Goal: Information Seeking & Learning: Learn about a topic

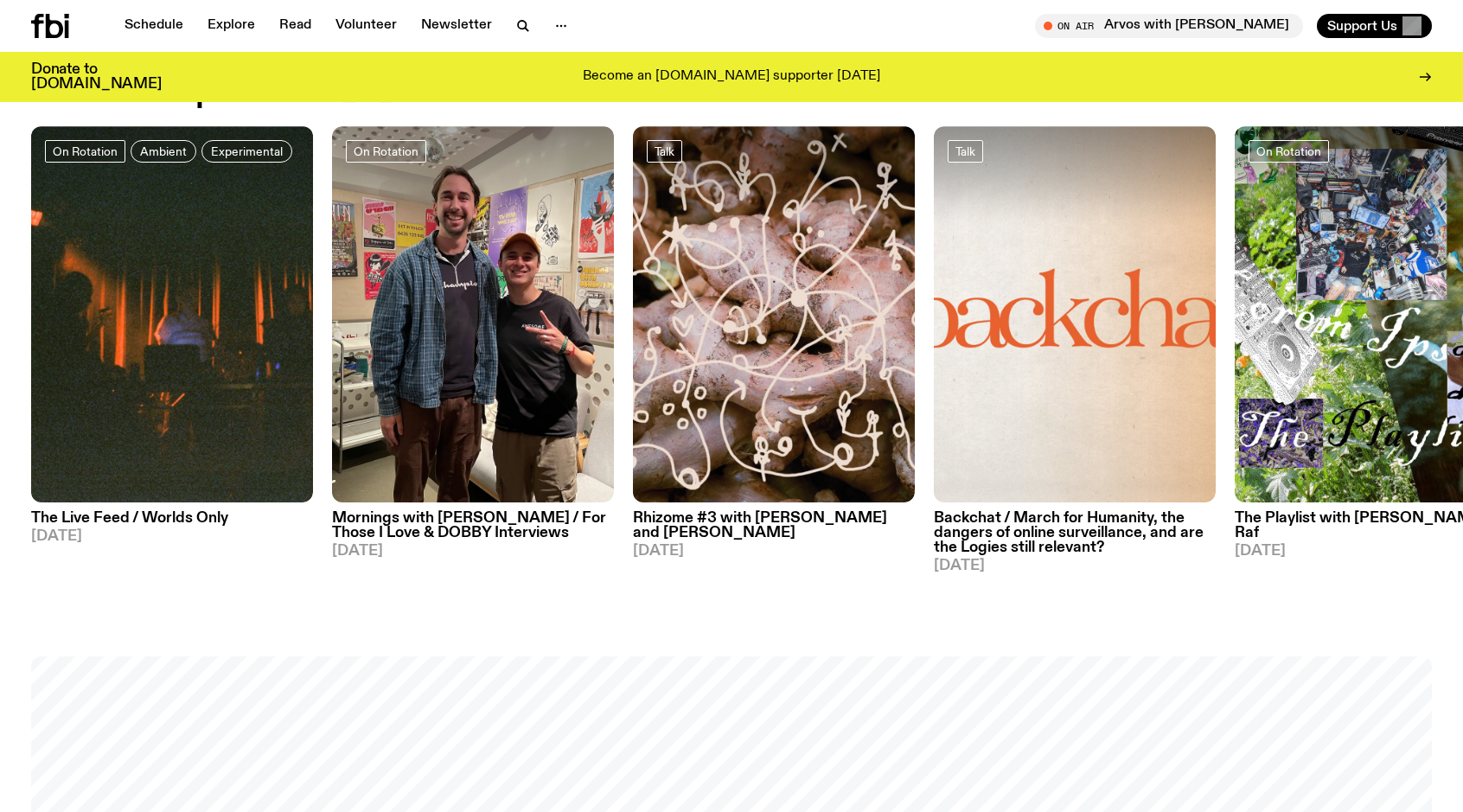
scroll to position [751, 0]
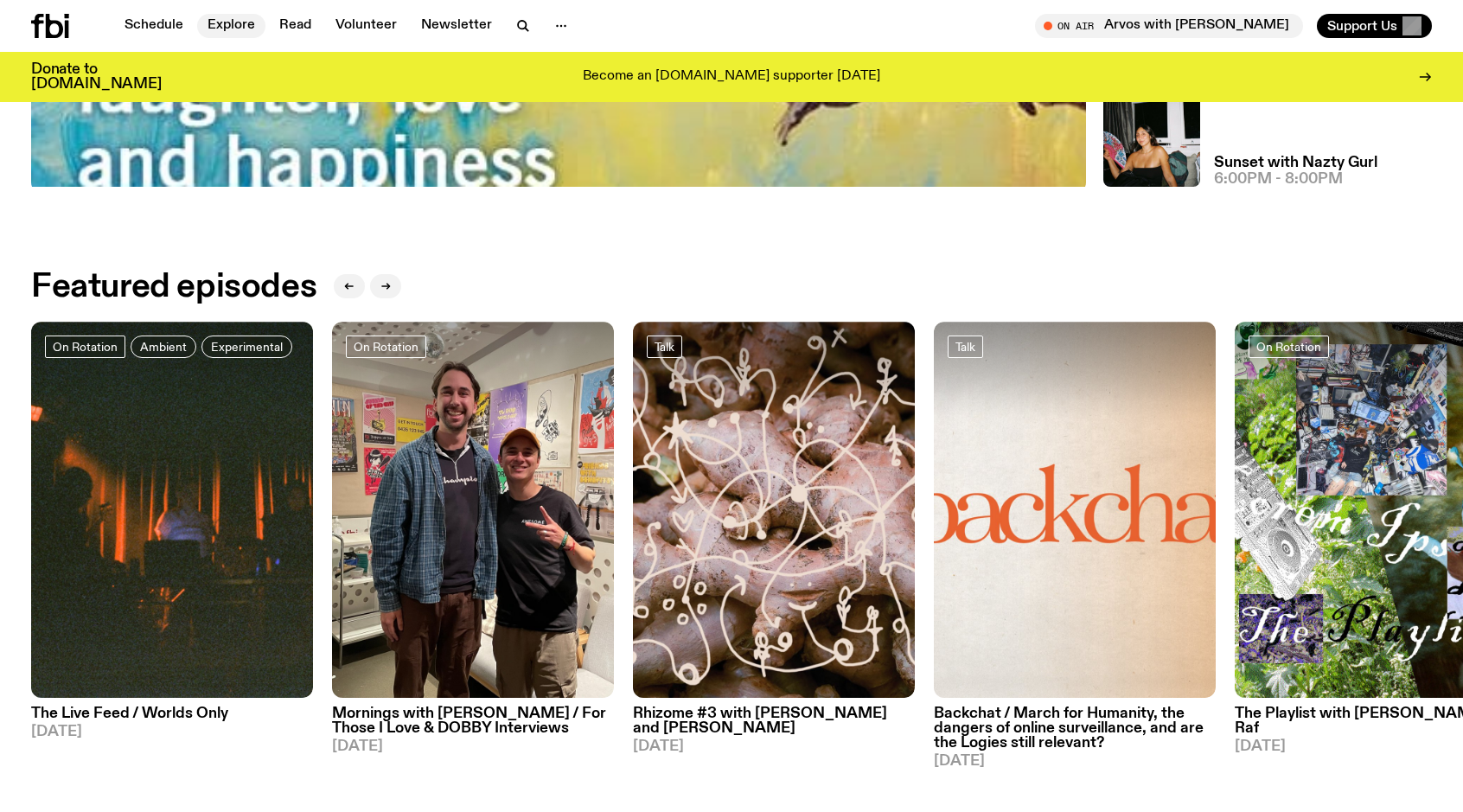
click at [224, 26] on link "Explore" at bounding box center [231, 25] width 68 height 24
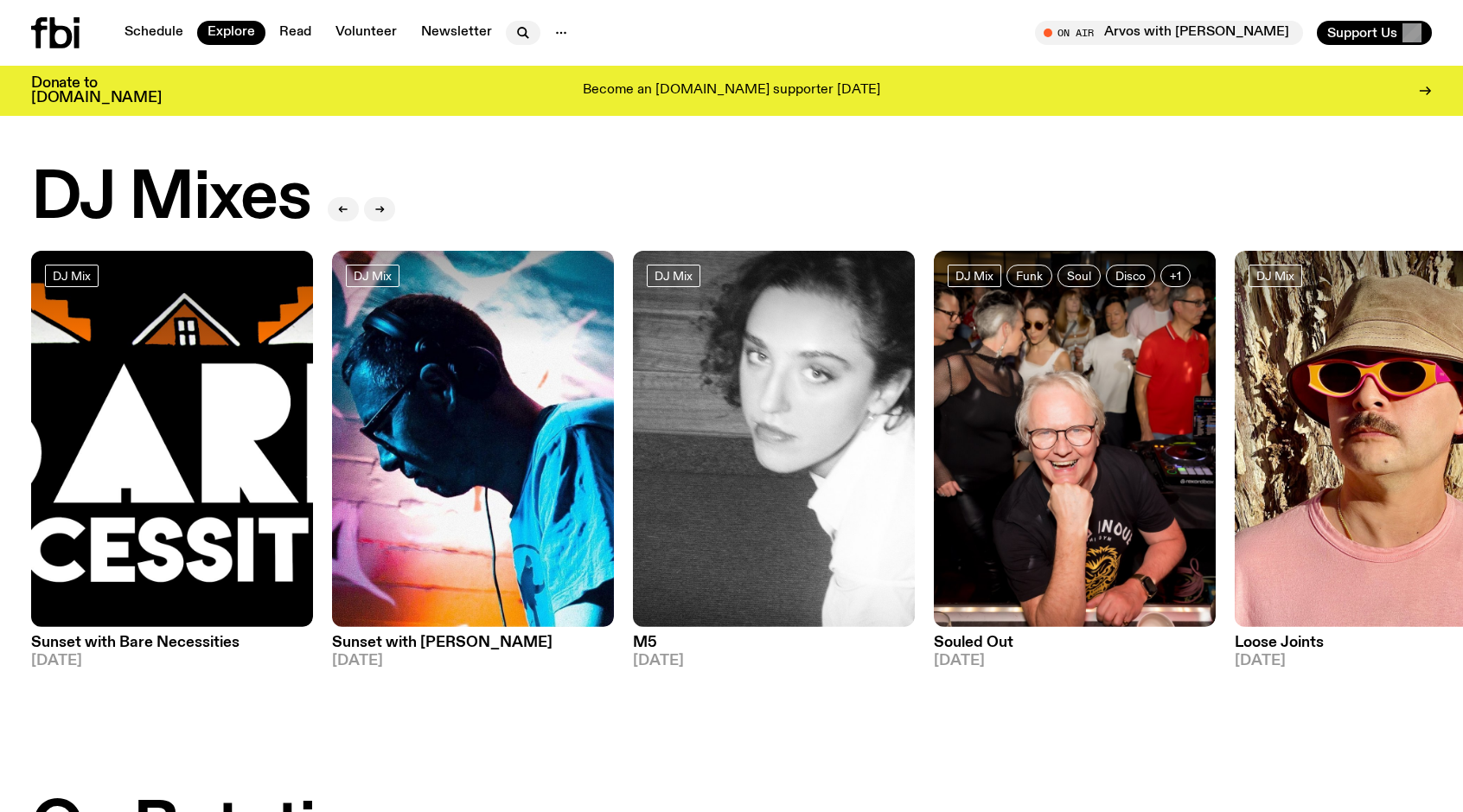
click at [523, 39] on icon "button" at bounding box center [522, 32] width 21 height 21
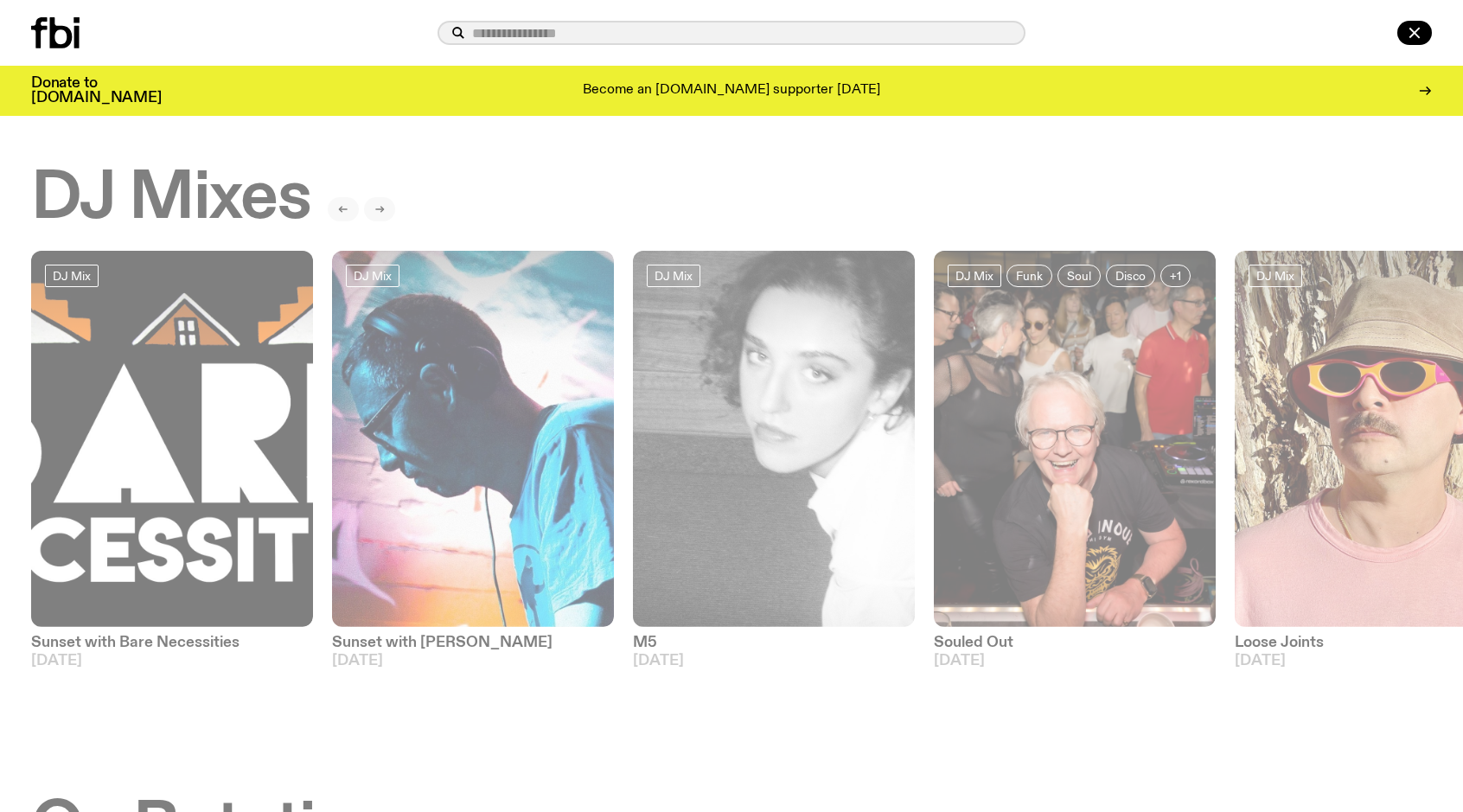
click at [583, 32] on input "text" at bounding box center [741, 33] width 539 height 14
click at [1414, 30] on icon "button" at bounding box center [1414, 32] width 21 height 21
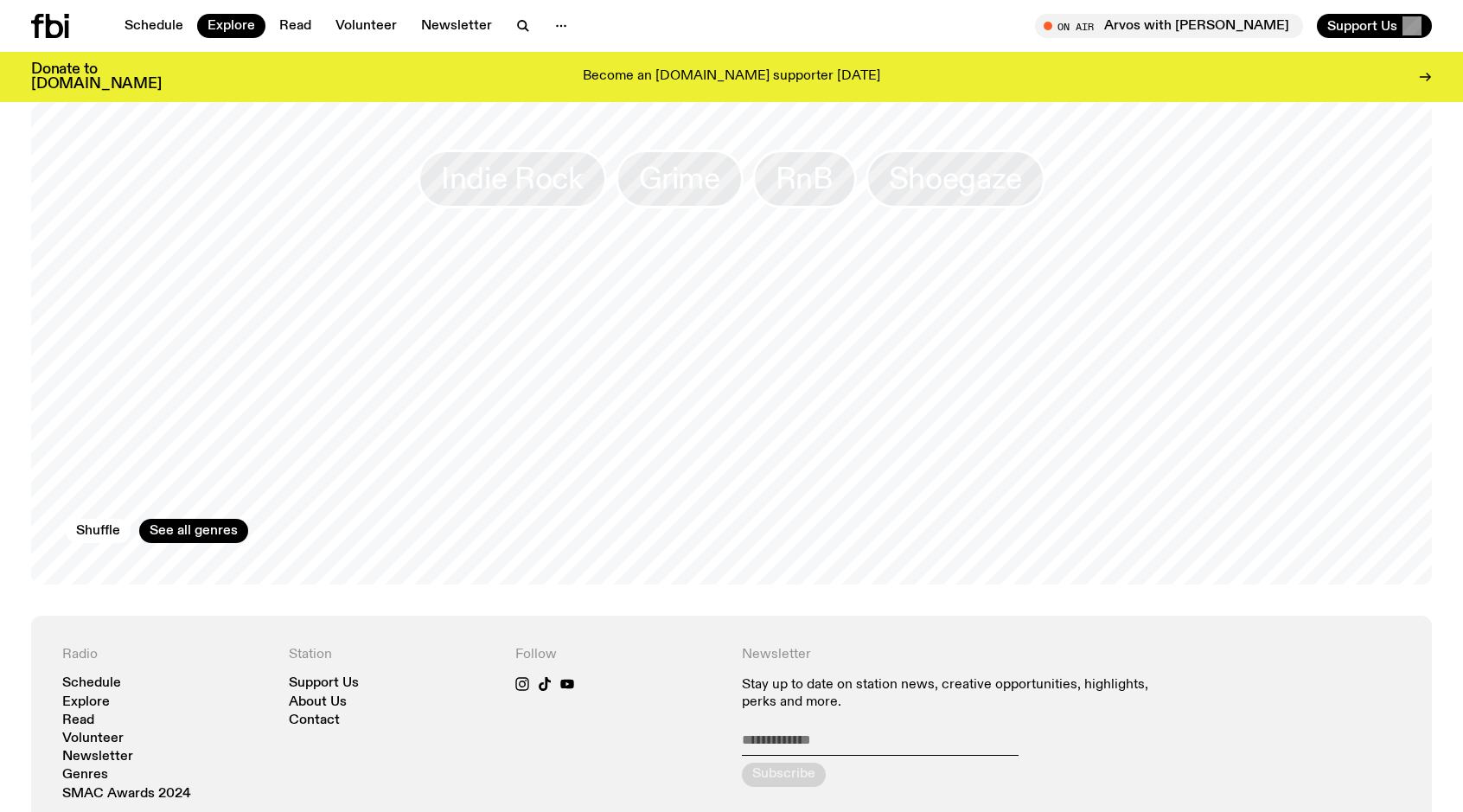
scroll to position [2907, 0]
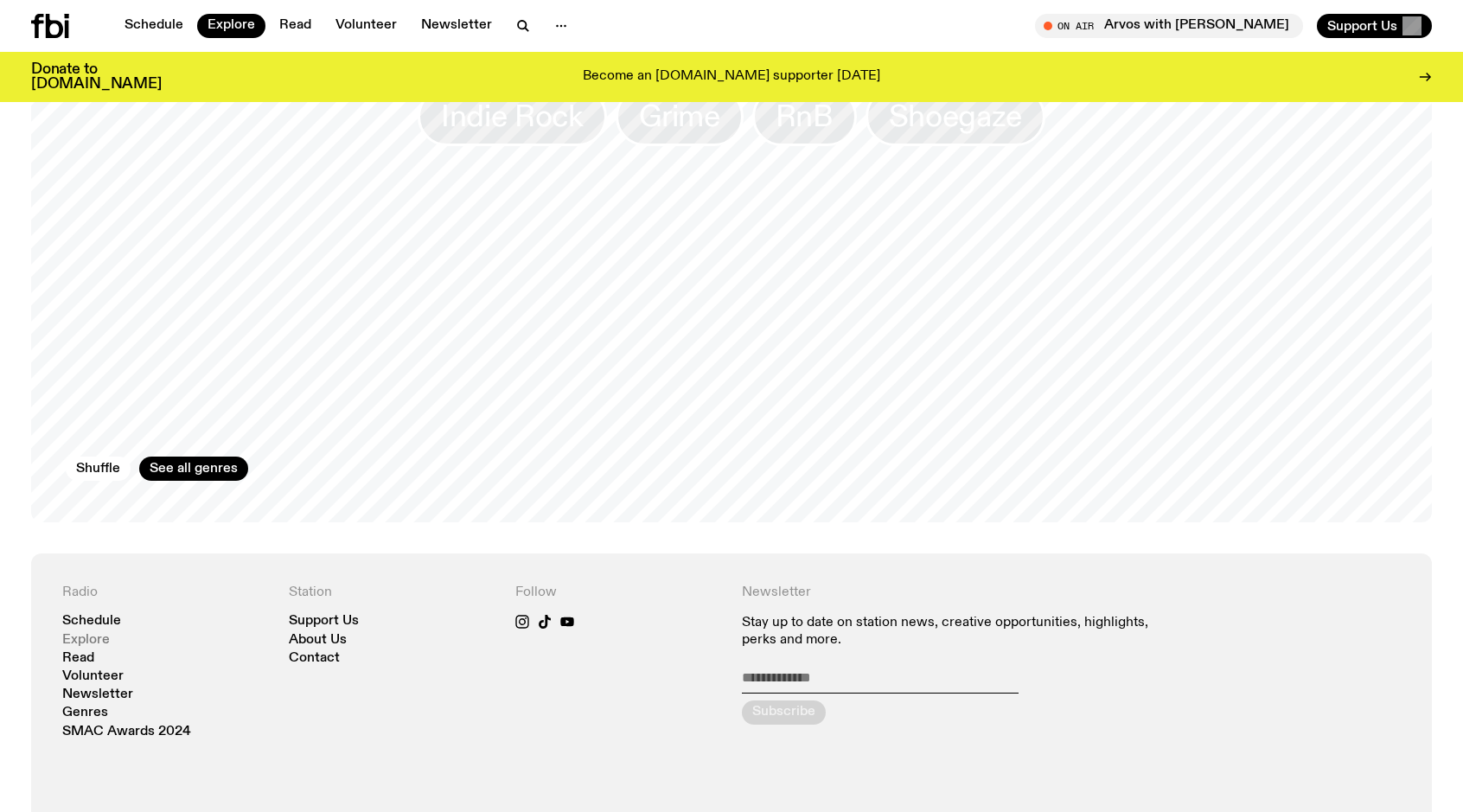
click at [99, 634] on link "Explore" at bounding box center [86, 640] width 47 height 13
click at [205, 456] on link "See all genres" at bounding box center [194, 468] width 109 height 24
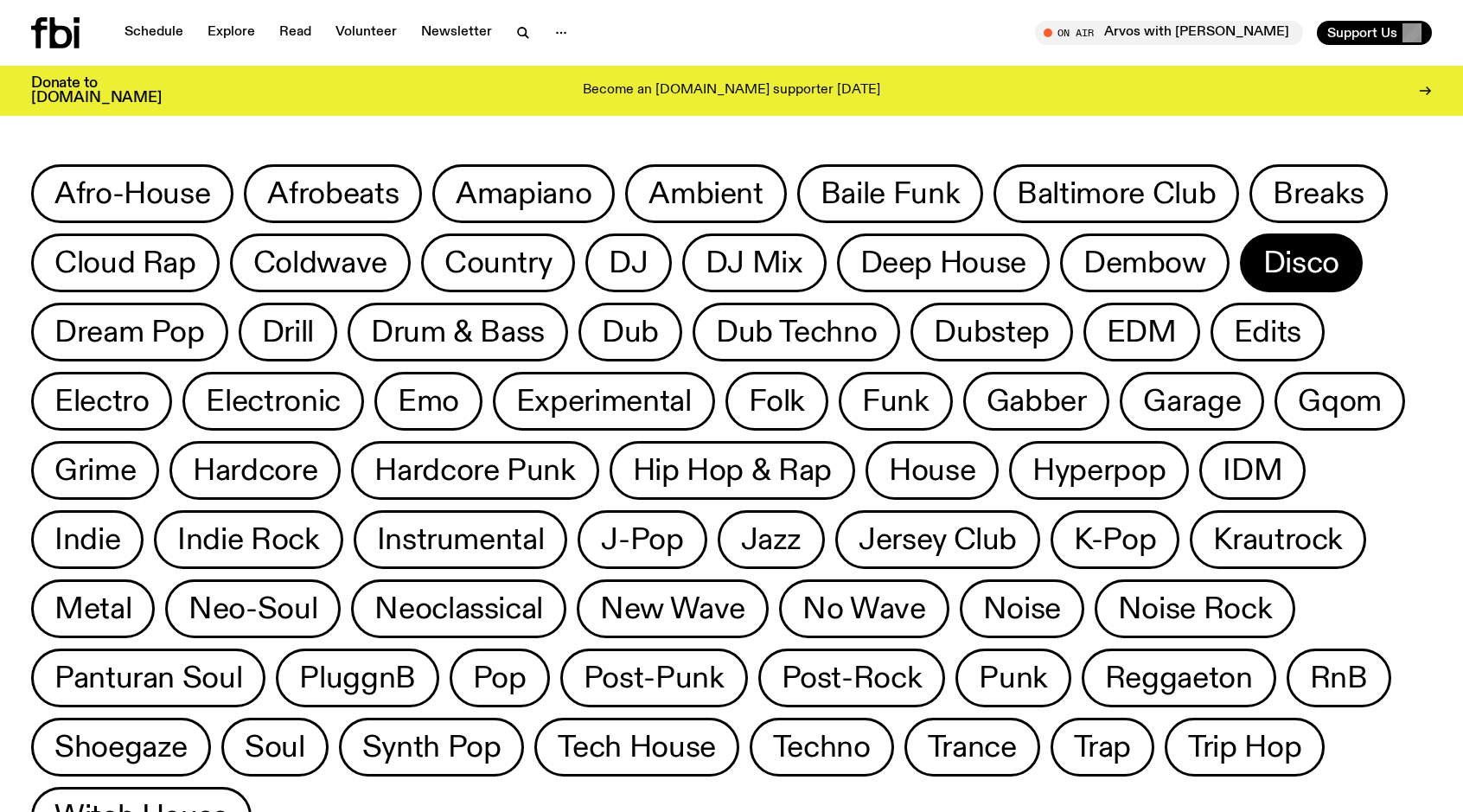
click at [1299, 254] on span "Disco" at bounding box center [1300, 264] width 76 height 34
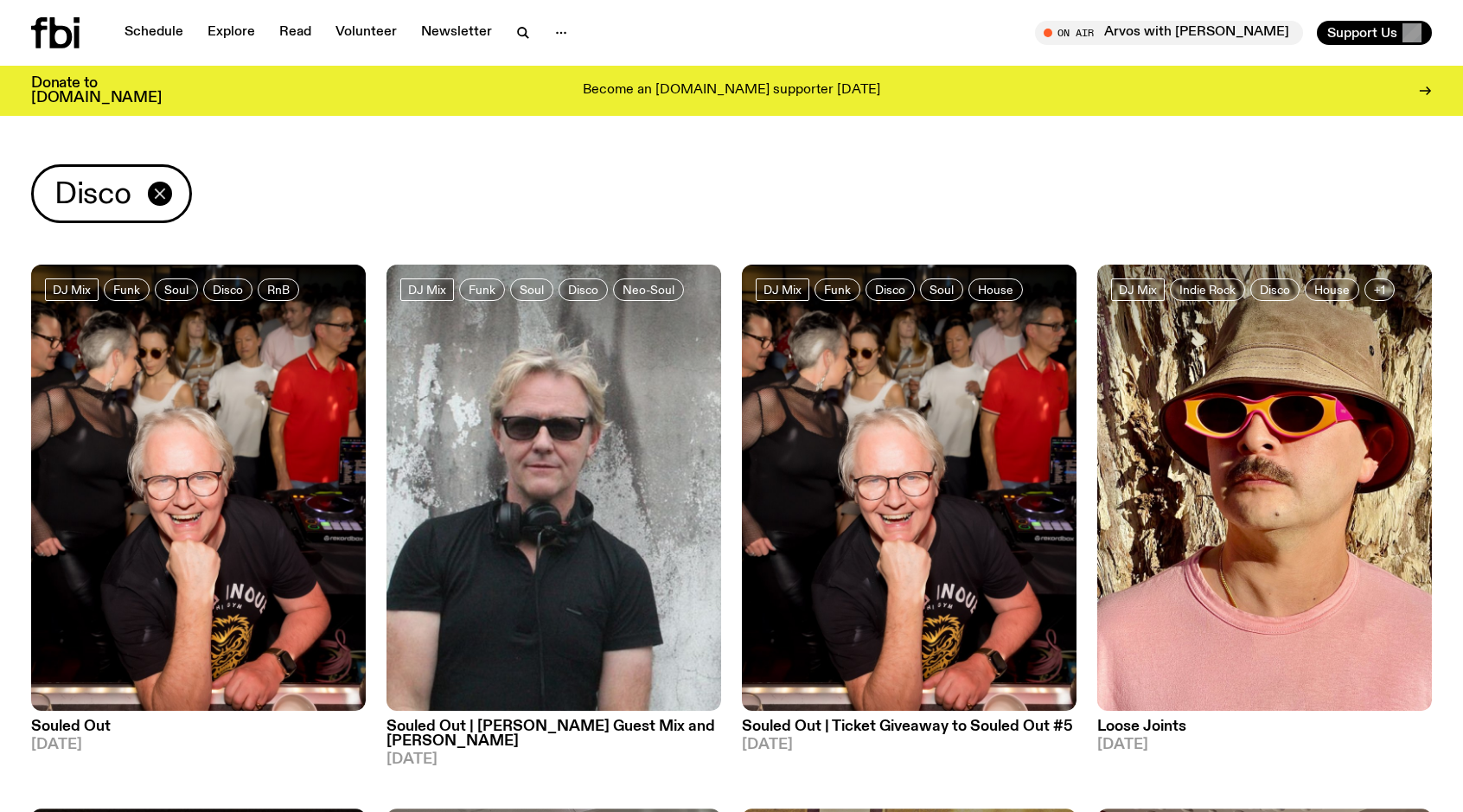
click at [165, 189] on icon "button" at bounding box center [159, 193] width 21 height 21
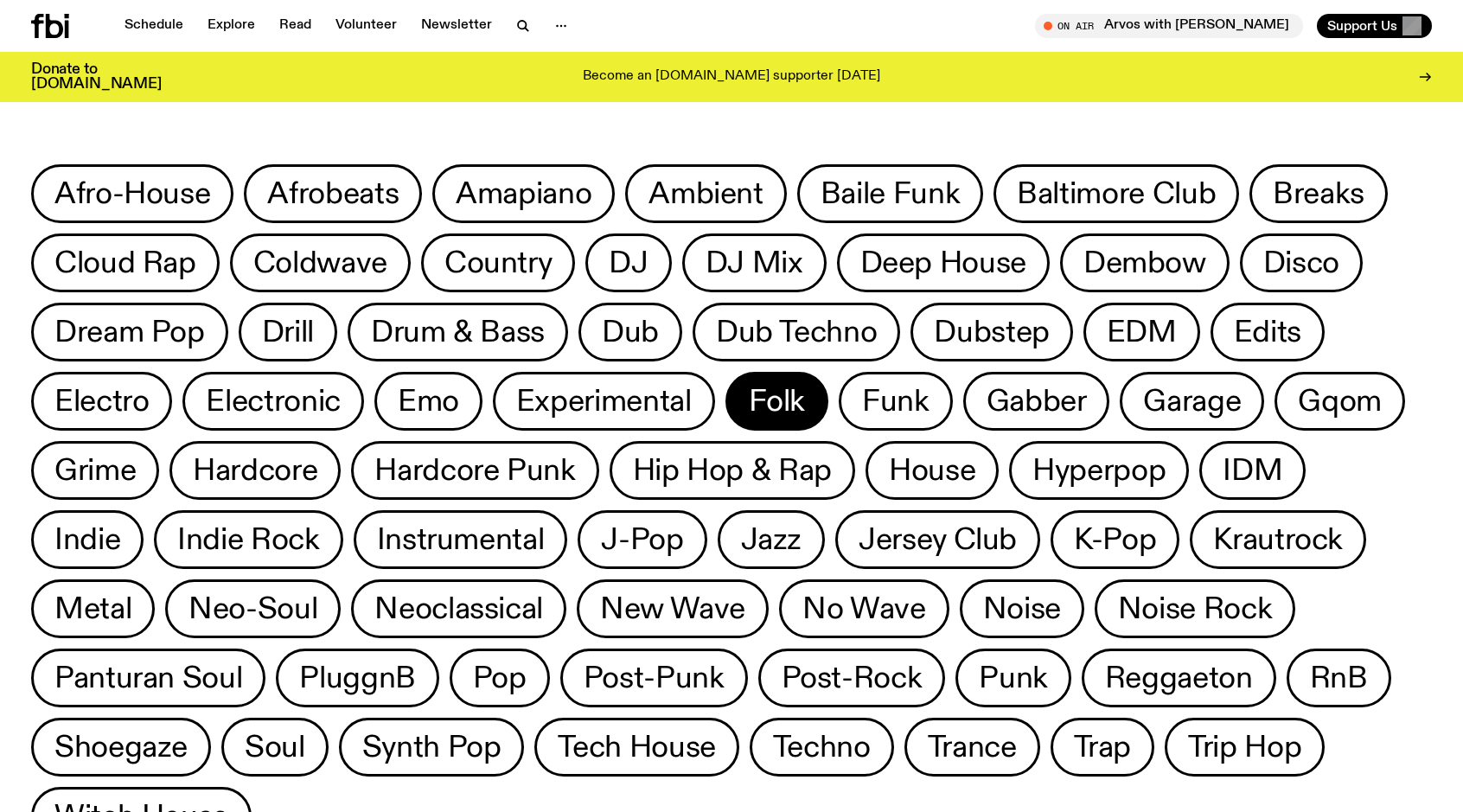
scroll to position [761, 0]
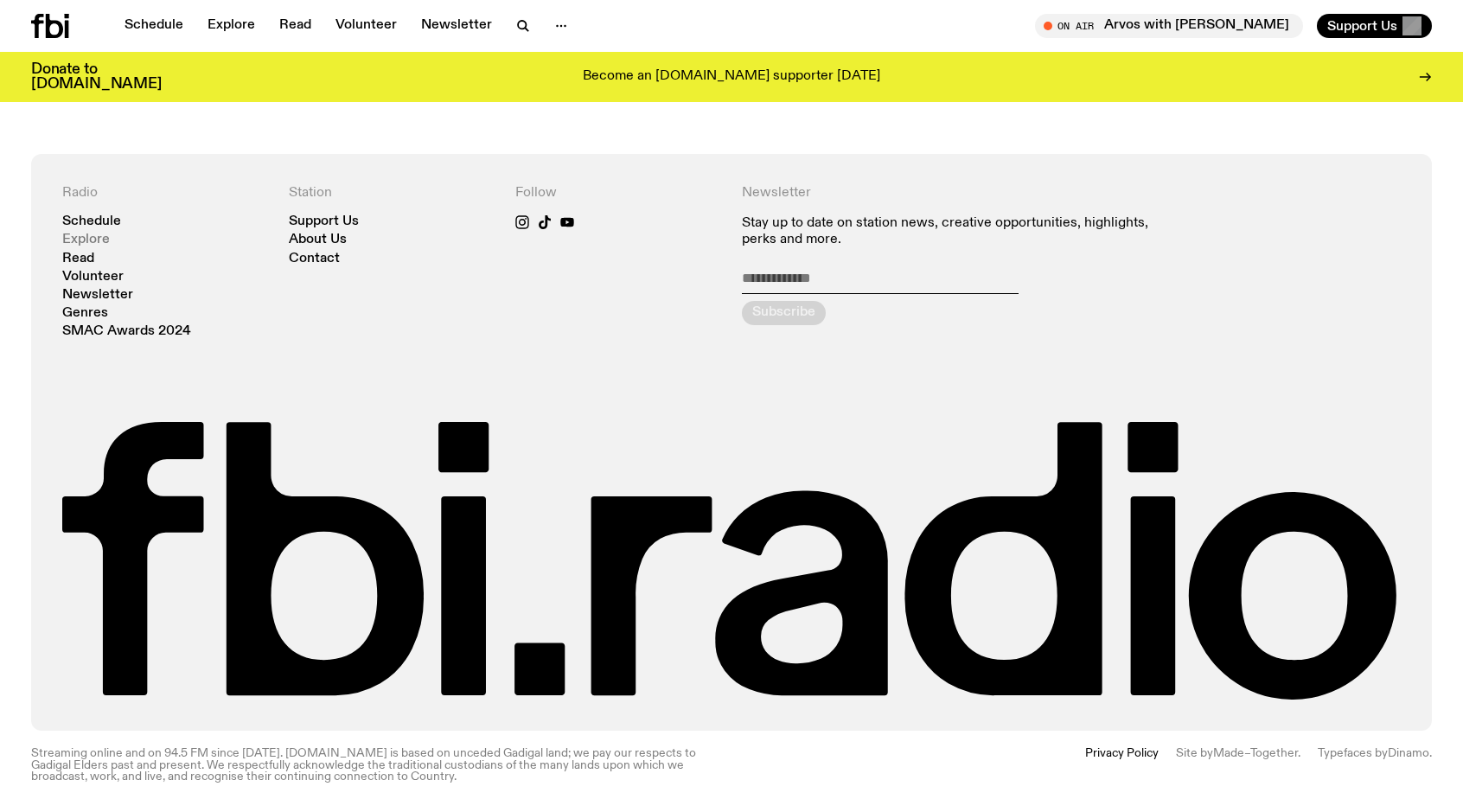
click at [97, 233] on link "Explore" at bounding box center [86, 240] width 47 height 13
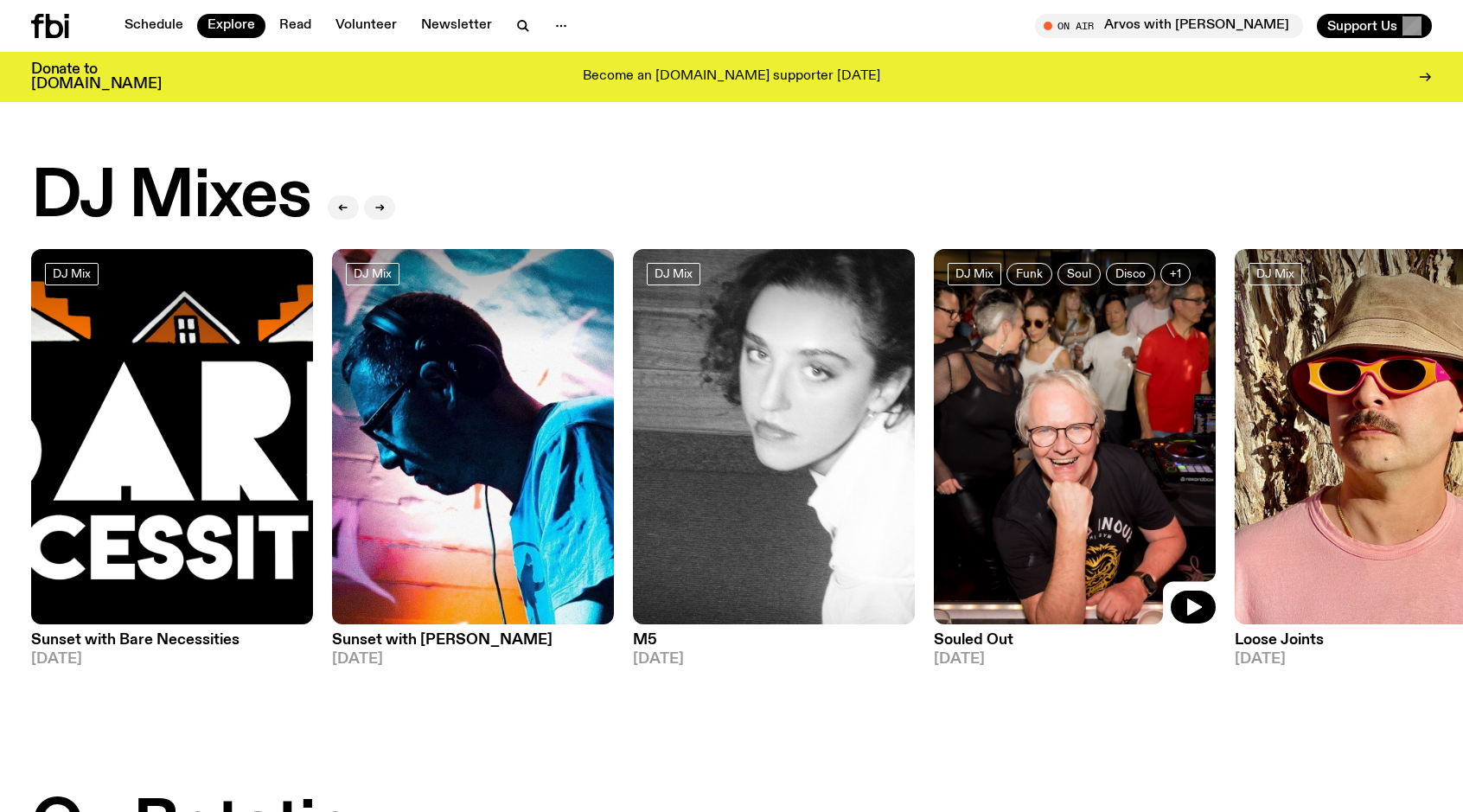
scroll to position [23, 0]
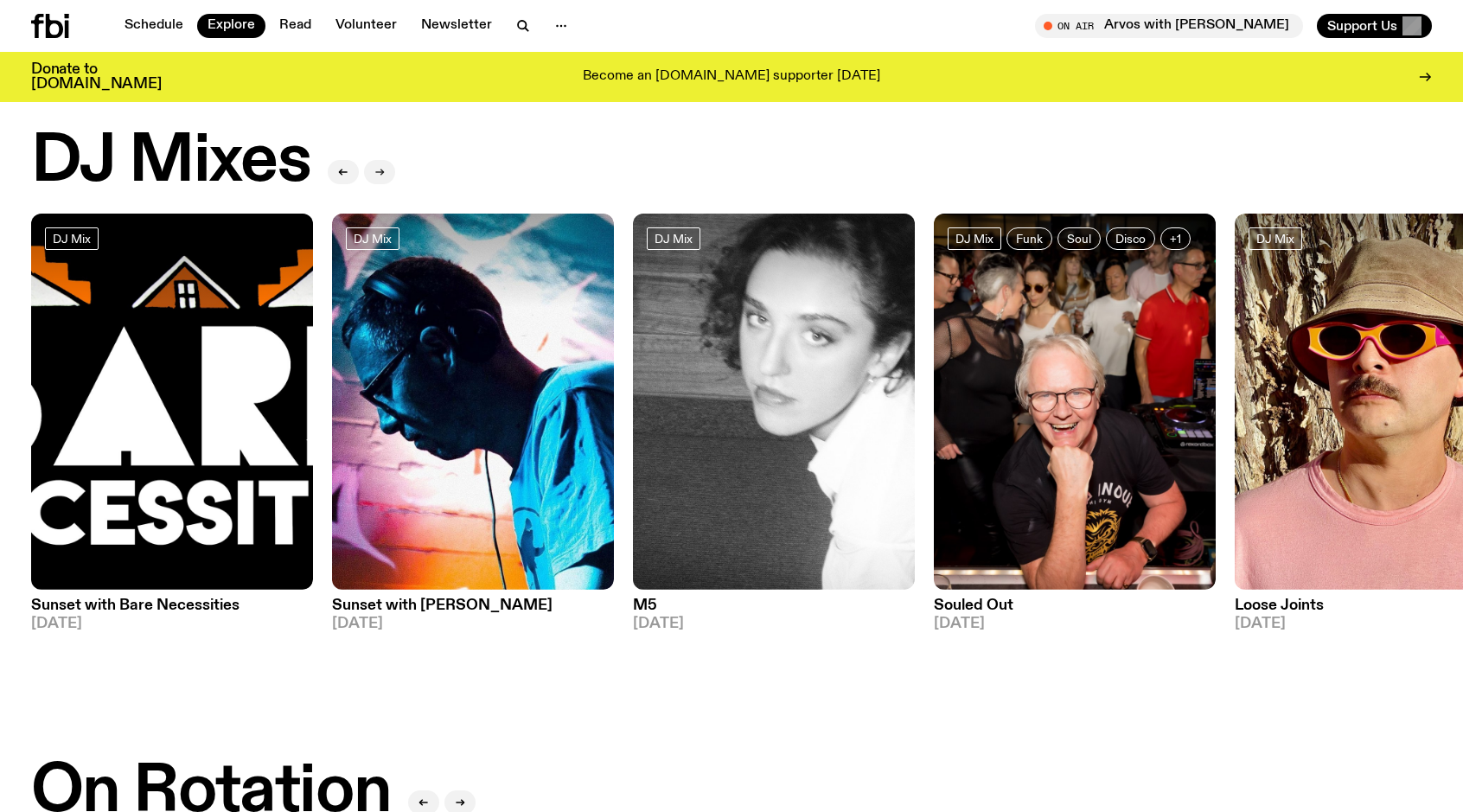
click at [382, 171] on icon "button" at bounding box center [381, 172] width 3 height 6
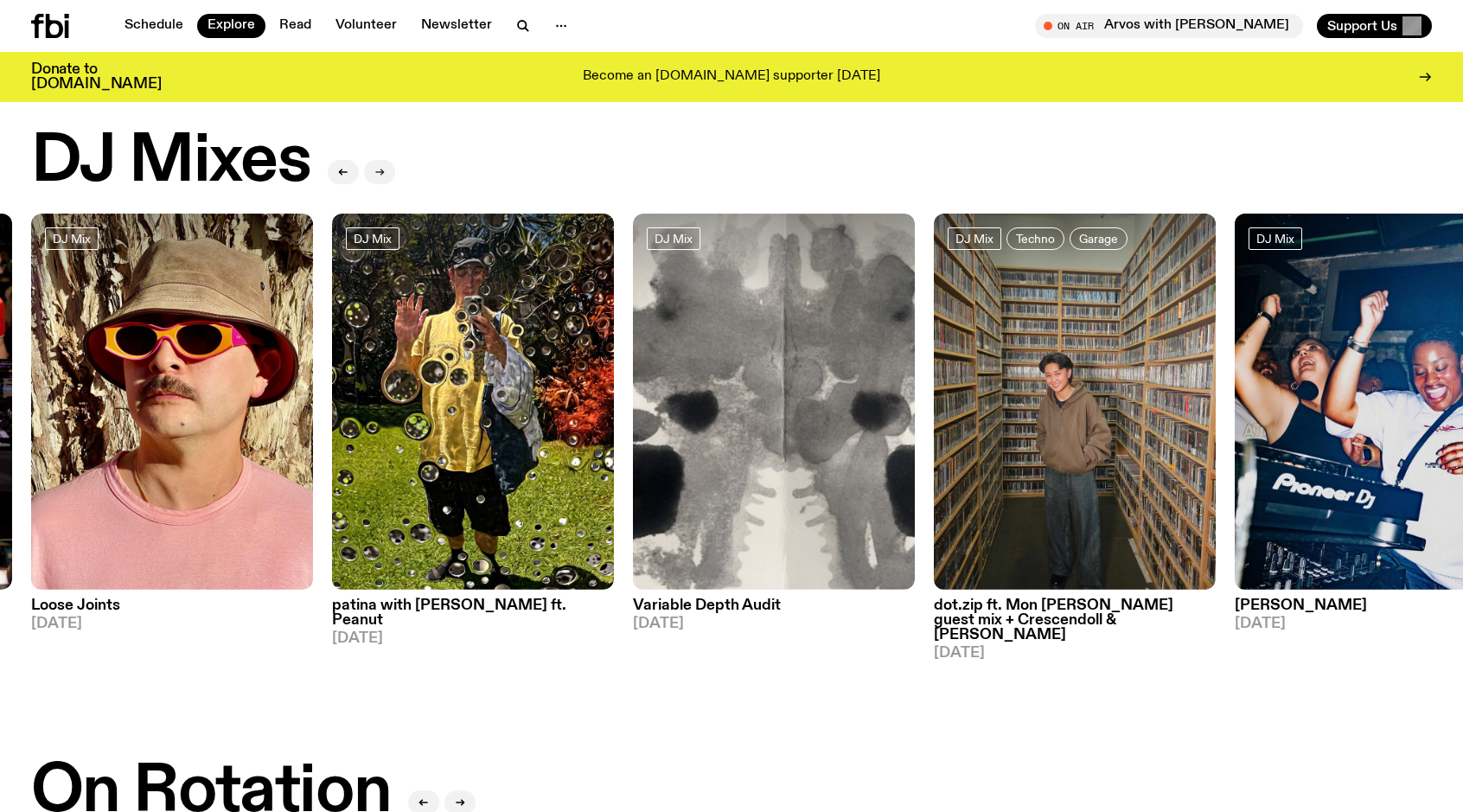
click at [382, 171] on icon "button" at bounding box center [381, 172] width 3 height 6
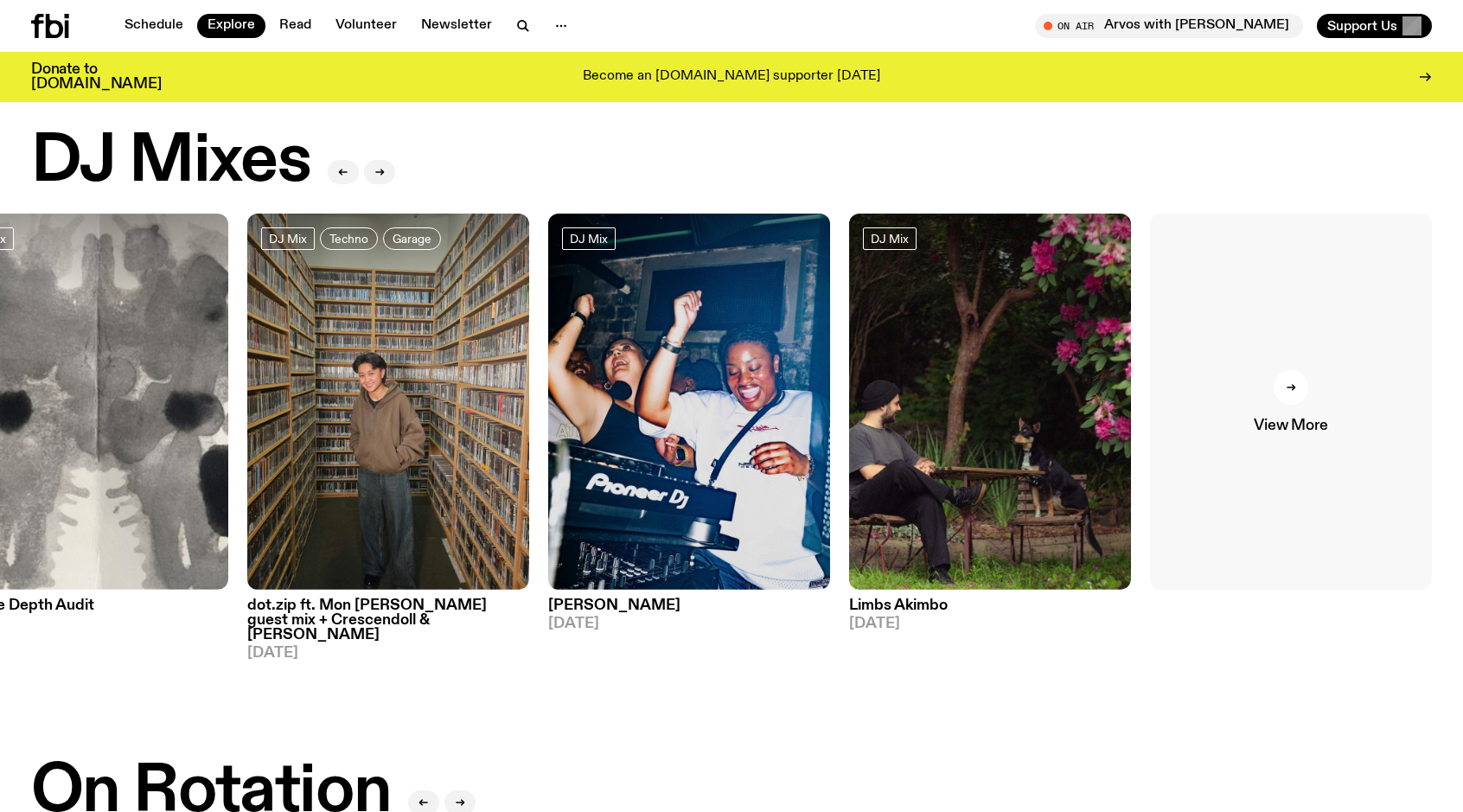
click at [1287, 387] on icon at bounding box center [1290, 387] width 8 height 0
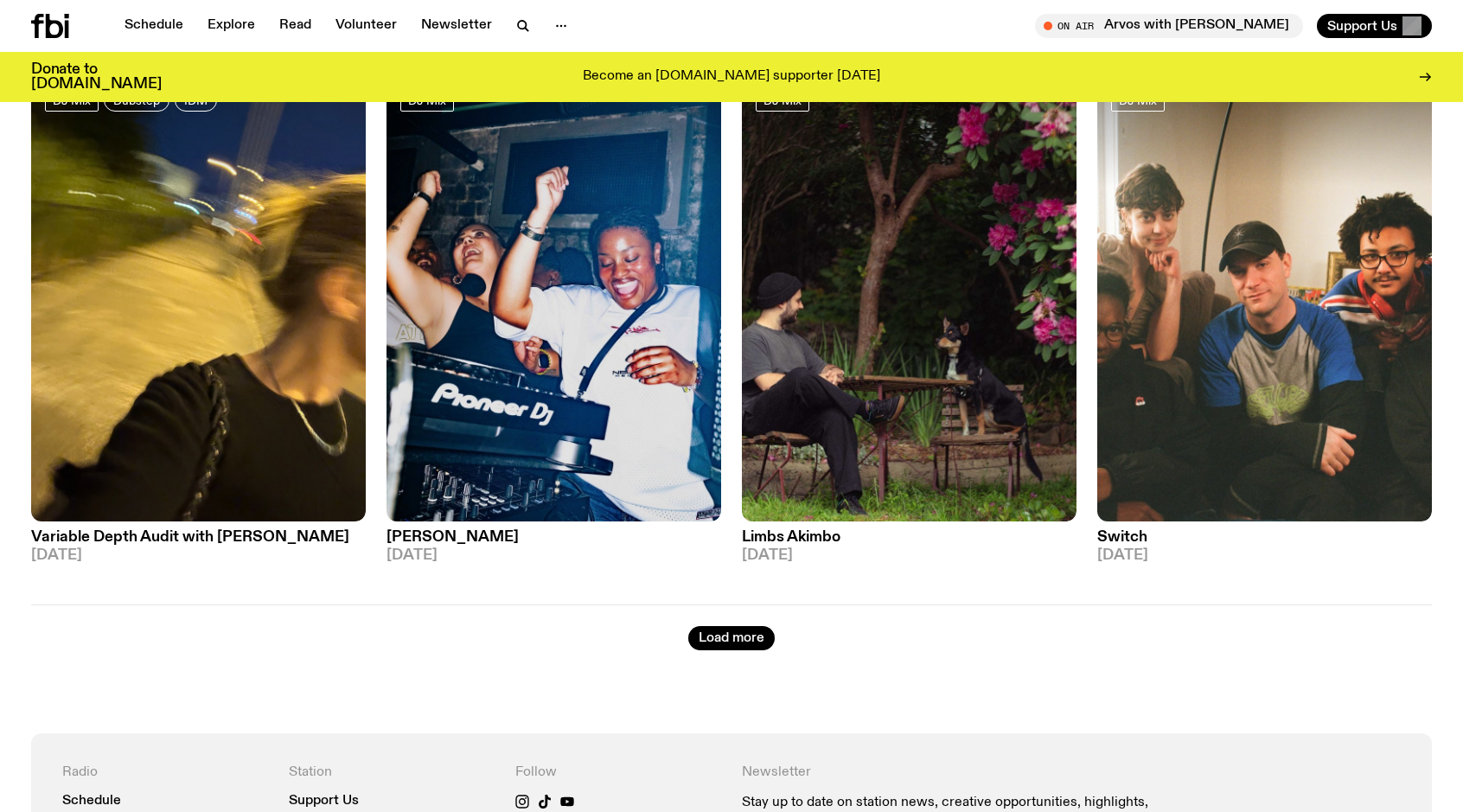
scroll to position [2962, 0]
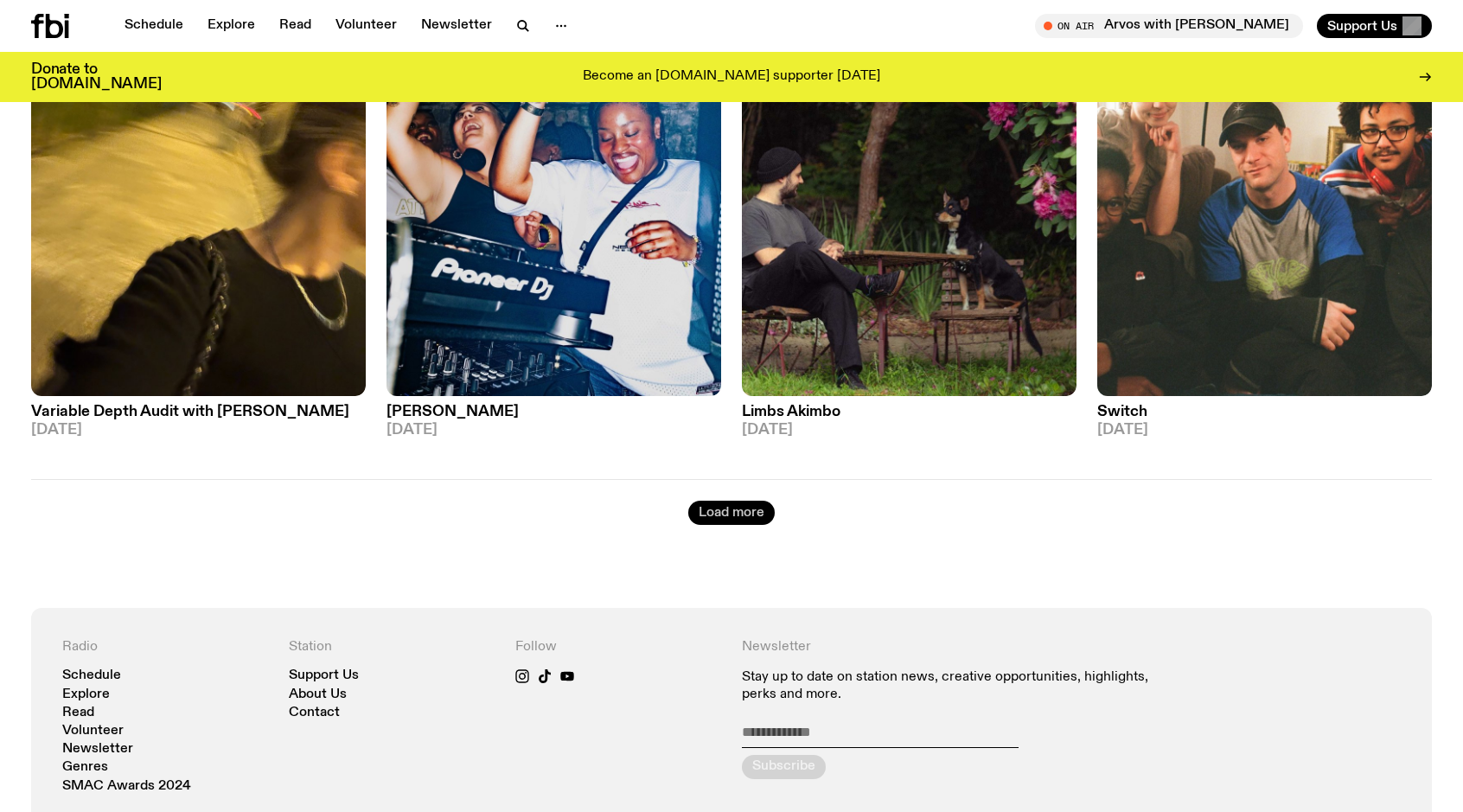
click at [761, 512] on button "Load more" at bounding box center [731, 512] width 87 height 24
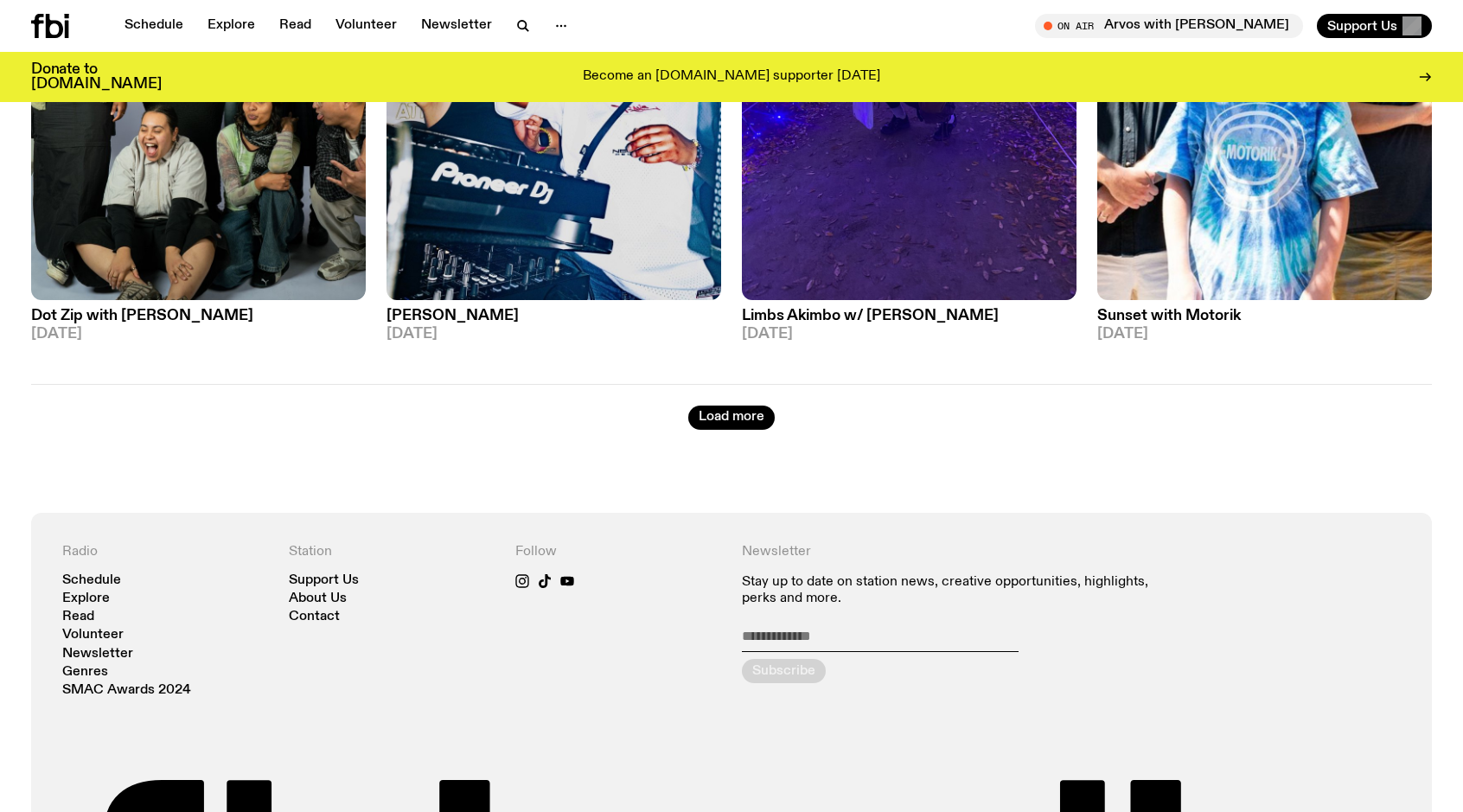
scroll to position [6245, 0]
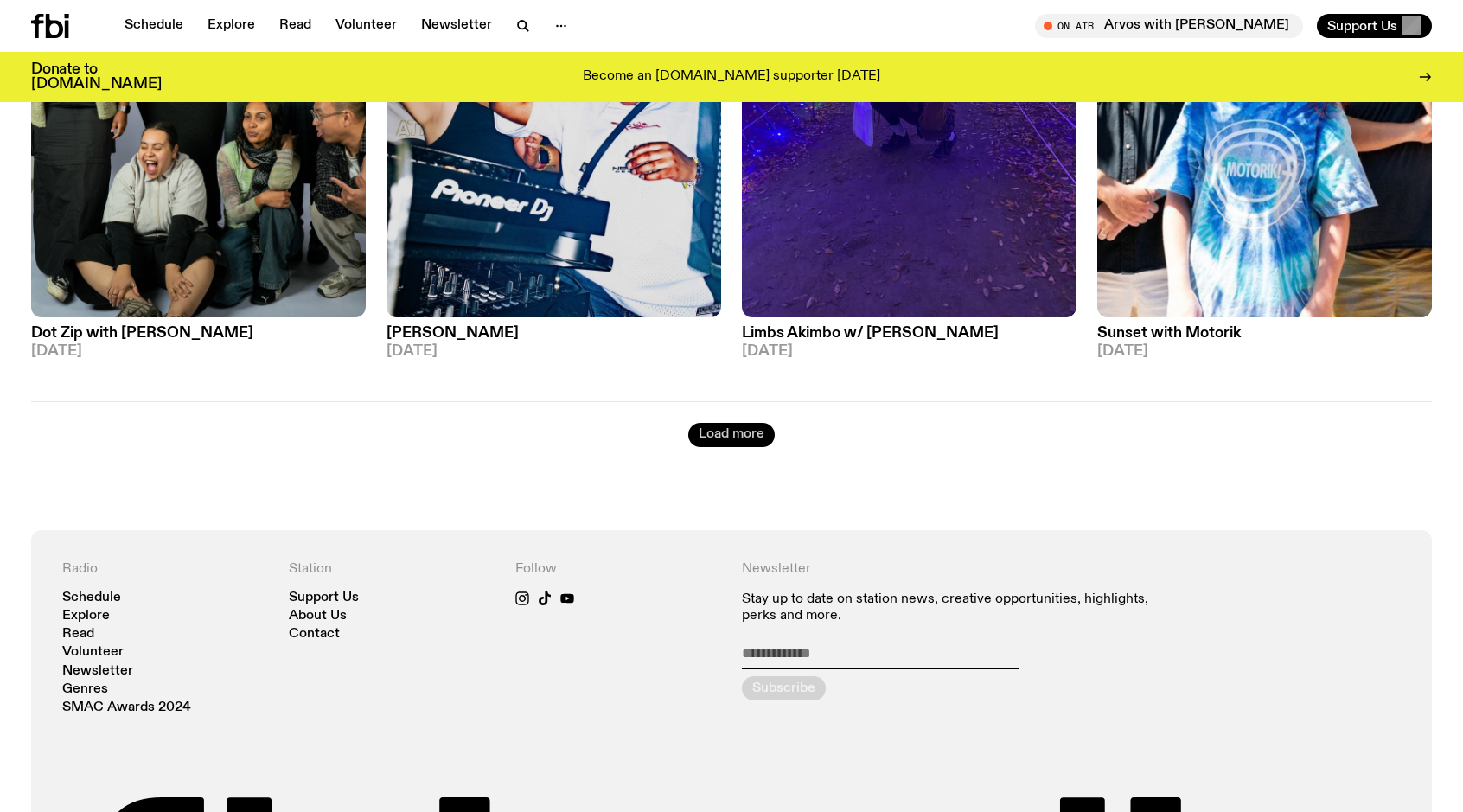
click at [741, 423] on button "Load more" at bounding box center [731, 435] width 87 height 24
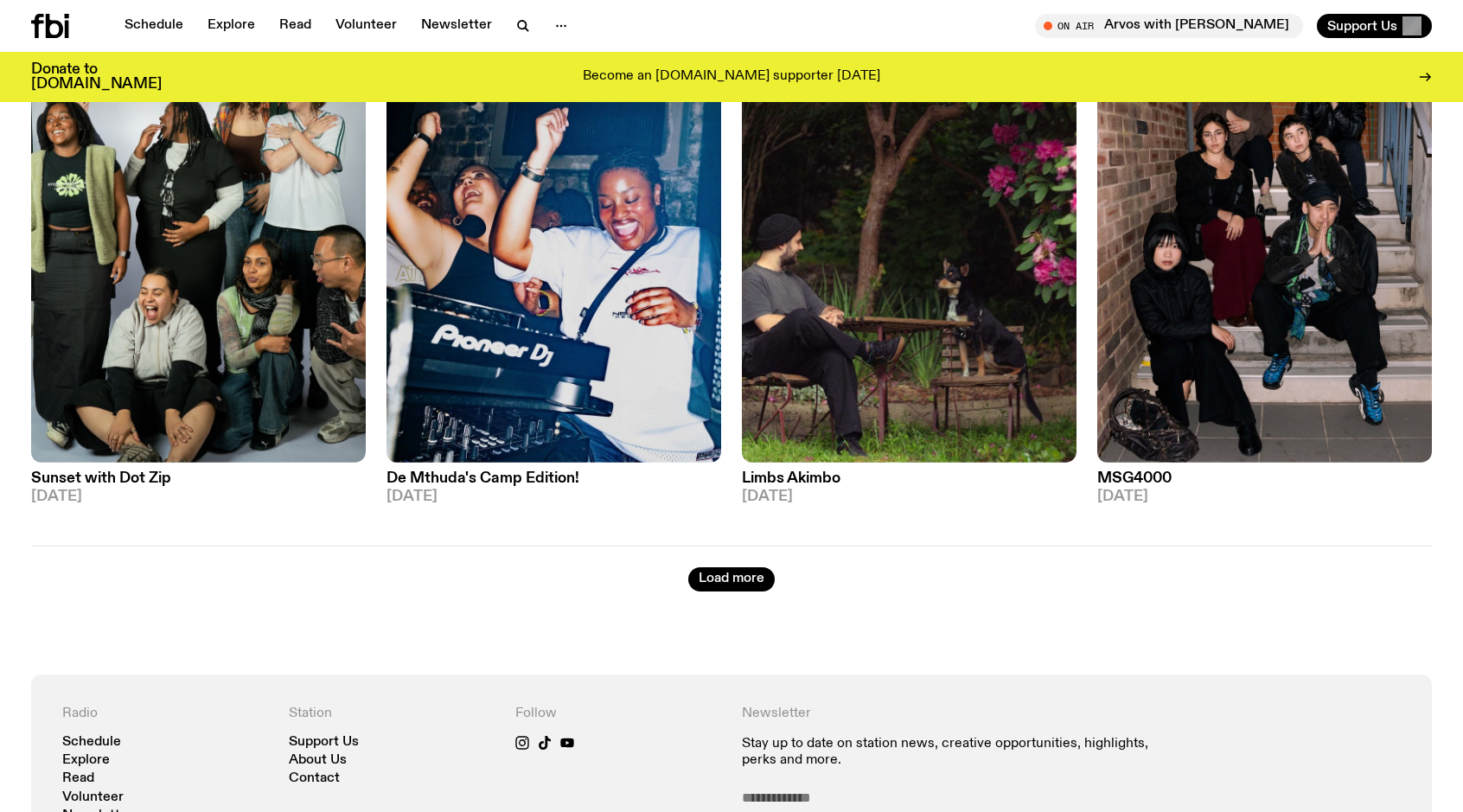
scroll to position [9346, 0]
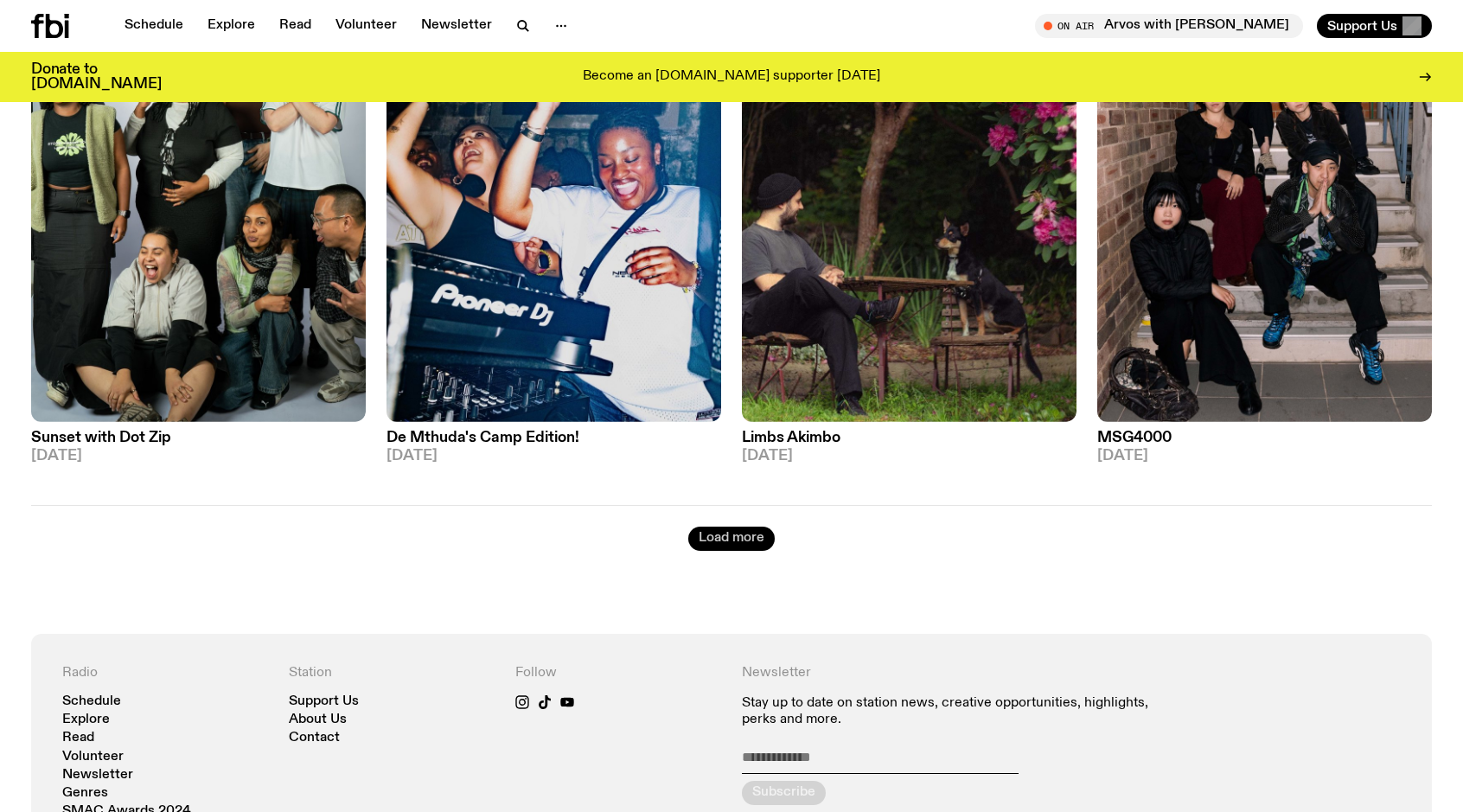
click at [738, 527] on button "Load more" at bounding box center [731, 538] width 87 height 24
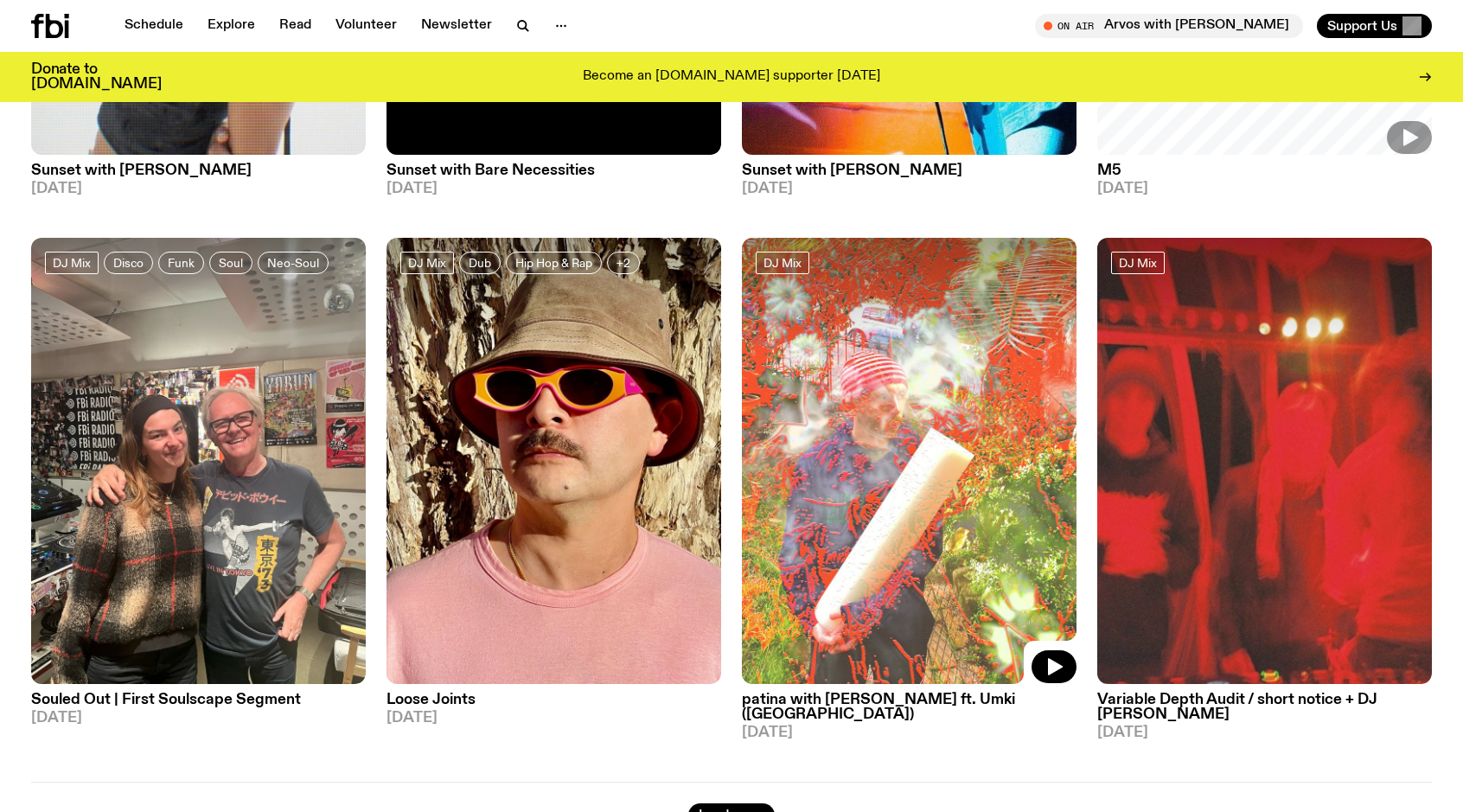
scroll to position [12489, 0]
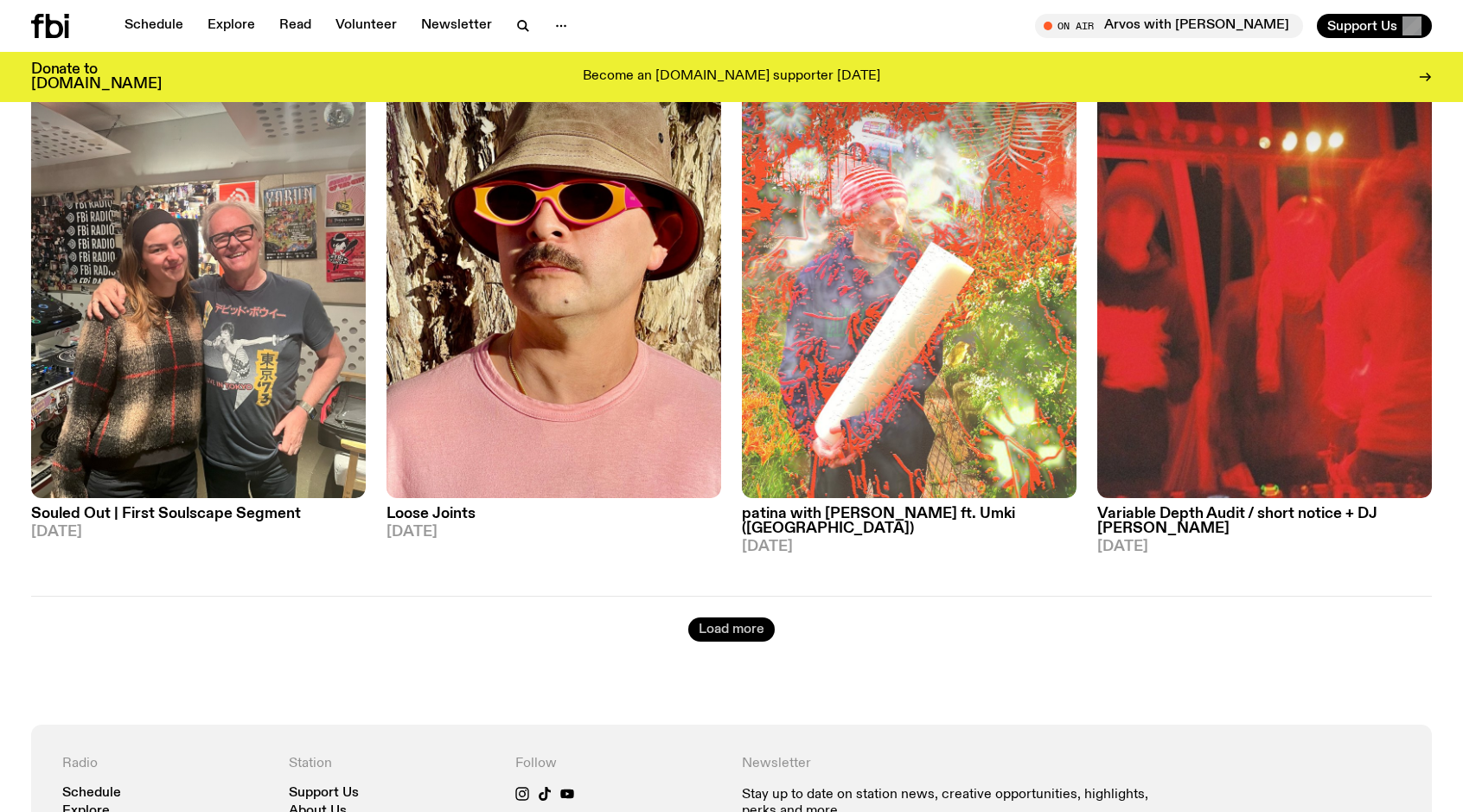
click at [732, 617] on button "Load more" at bounding box center [731, 629] width 87 height 24
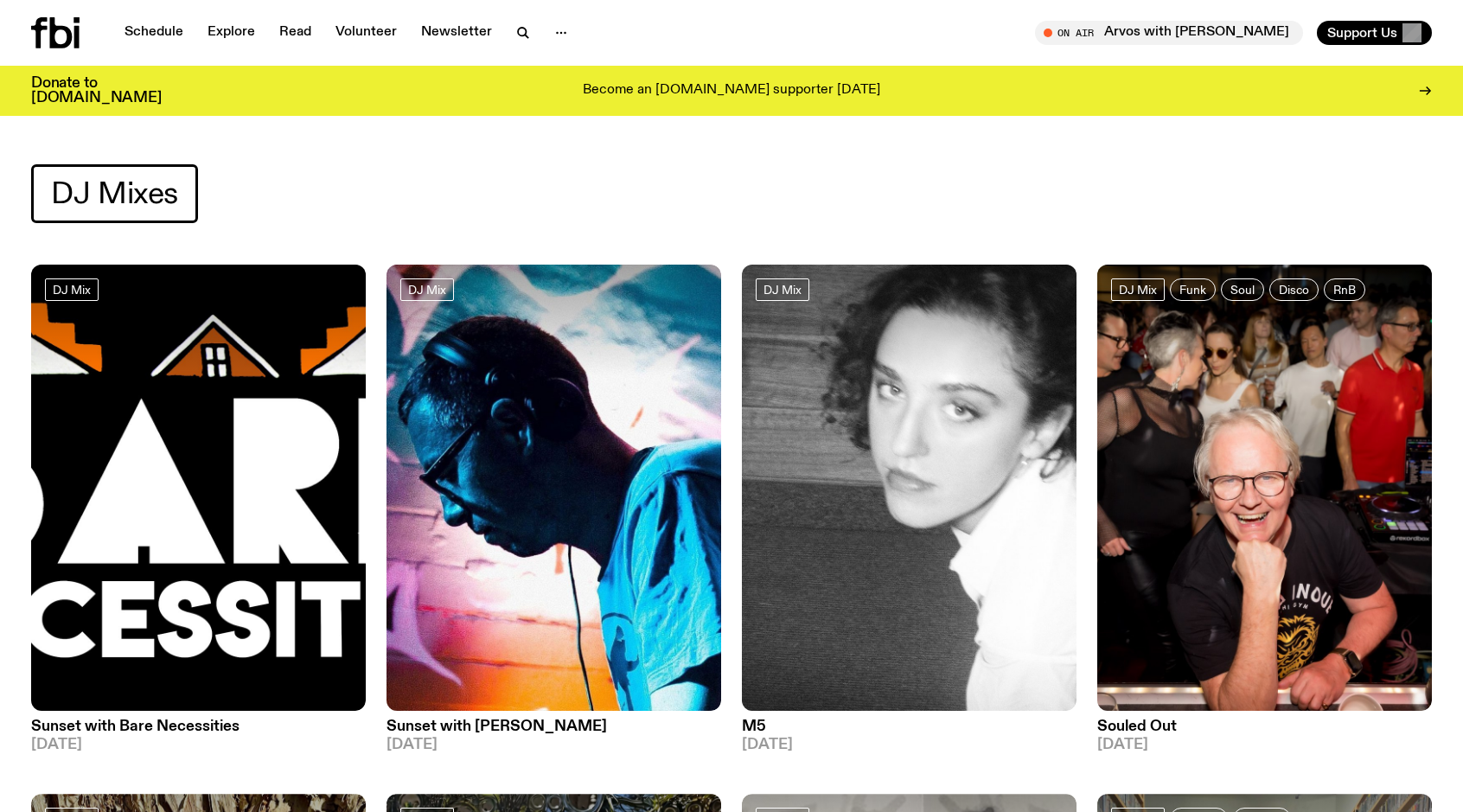
scroll to position [0, 0]
click at [358, 183] on div "DJ Mixes" at bounding box center [732, 194] width 1400 height 59
click at [1417, 89] on icon at bounding box center [1424, 90] width 13 height 13
click at [236, 30] on link "Explore" at bounding box center [231, 32] width 68 height 24
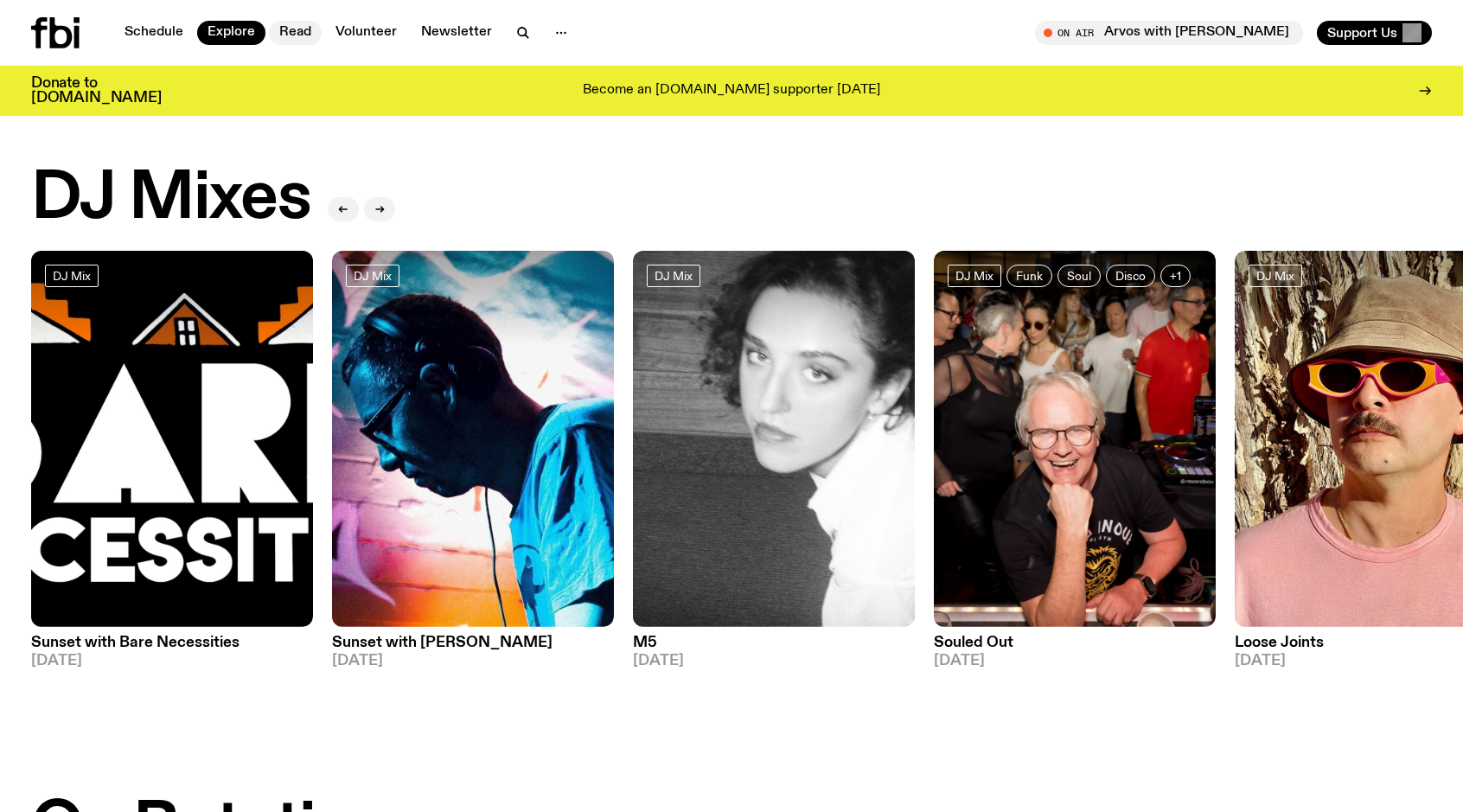
click at [301, 34] on link "Read" at bounding box center [295, 32] width 53 height 24
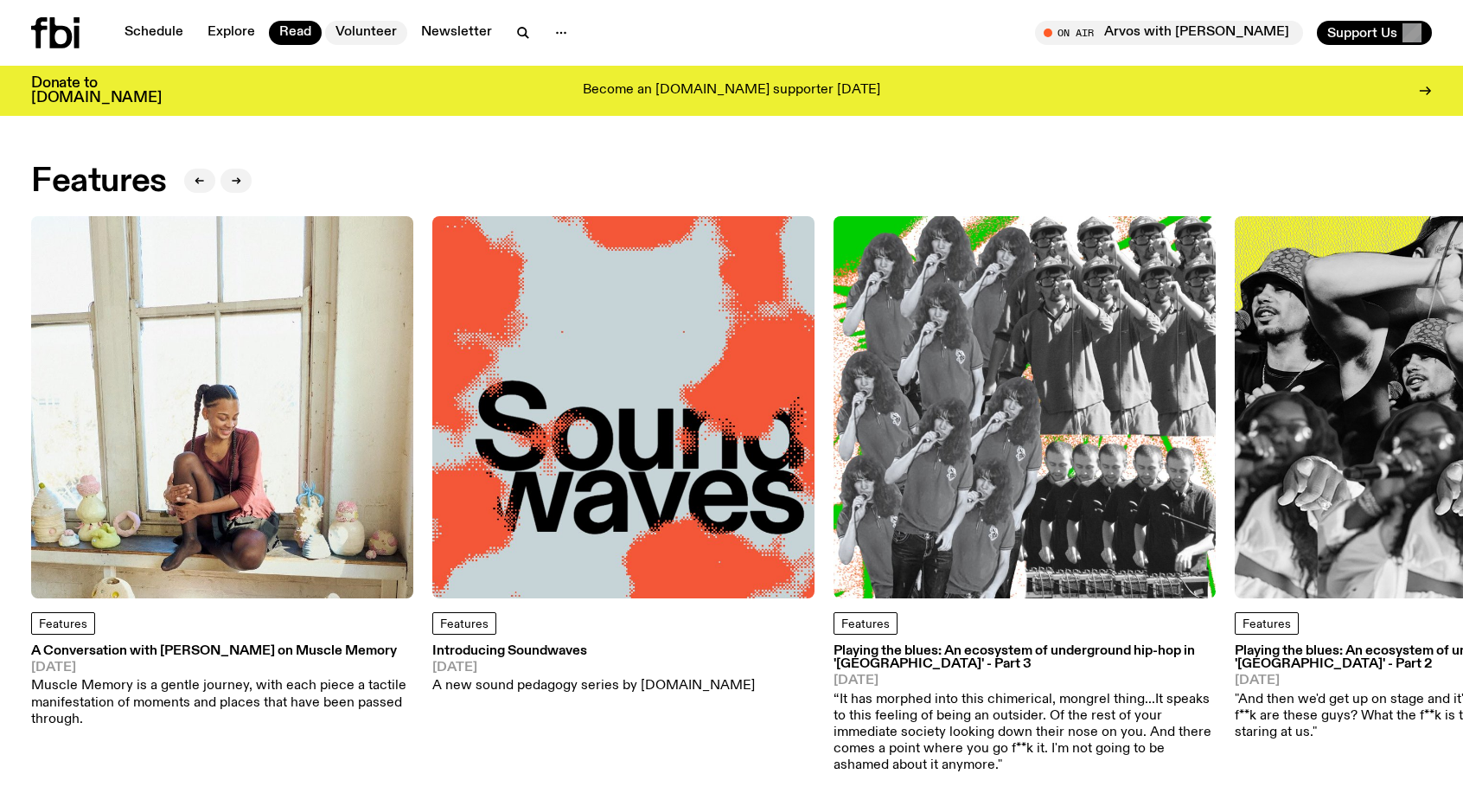
click at [382, 34] on link "Volunteer" at bounding box center [366, 32] width 82 height 24
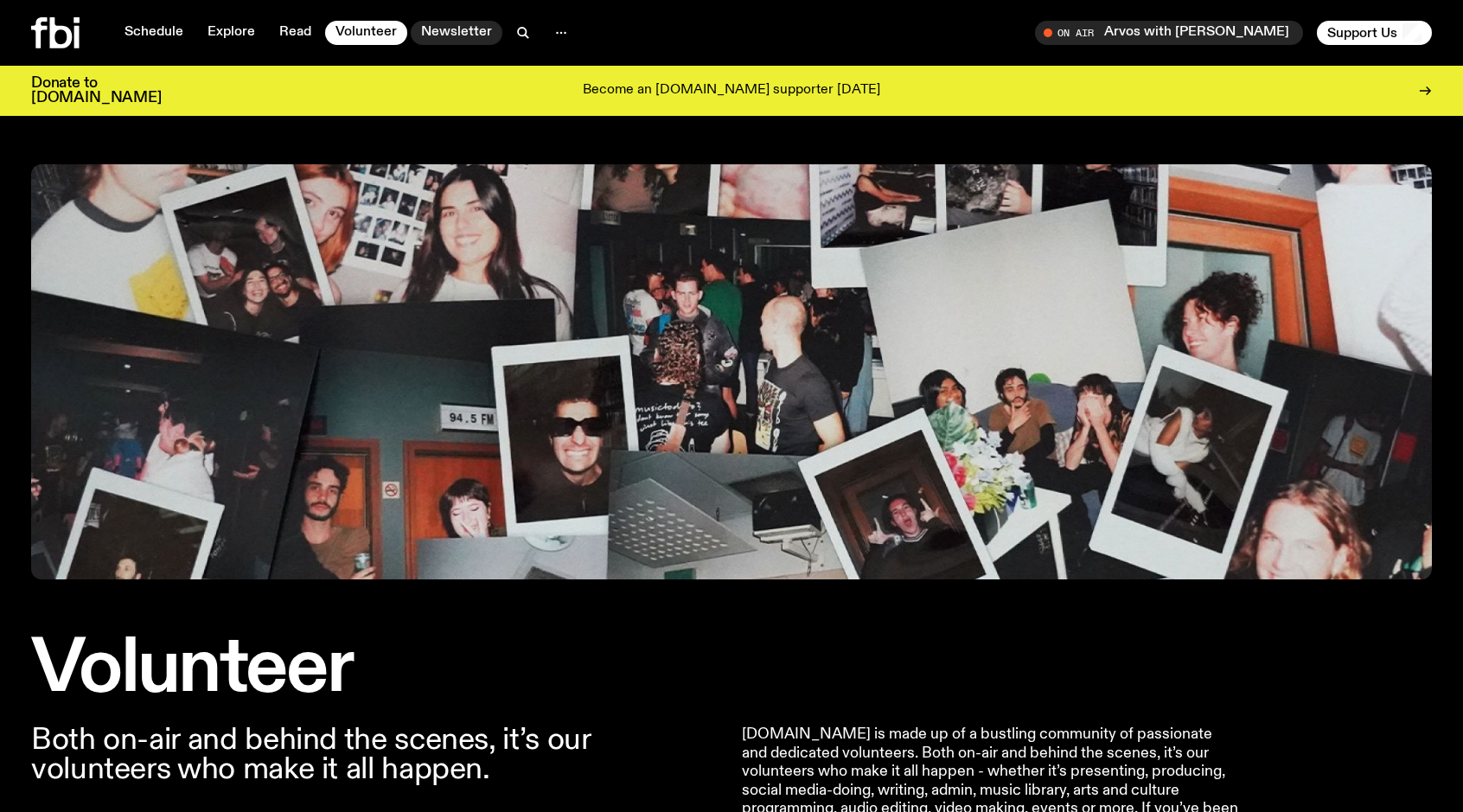
click at [459, 35] on link "Newsletter" at bounding box center [456, 32] width 91 height 24
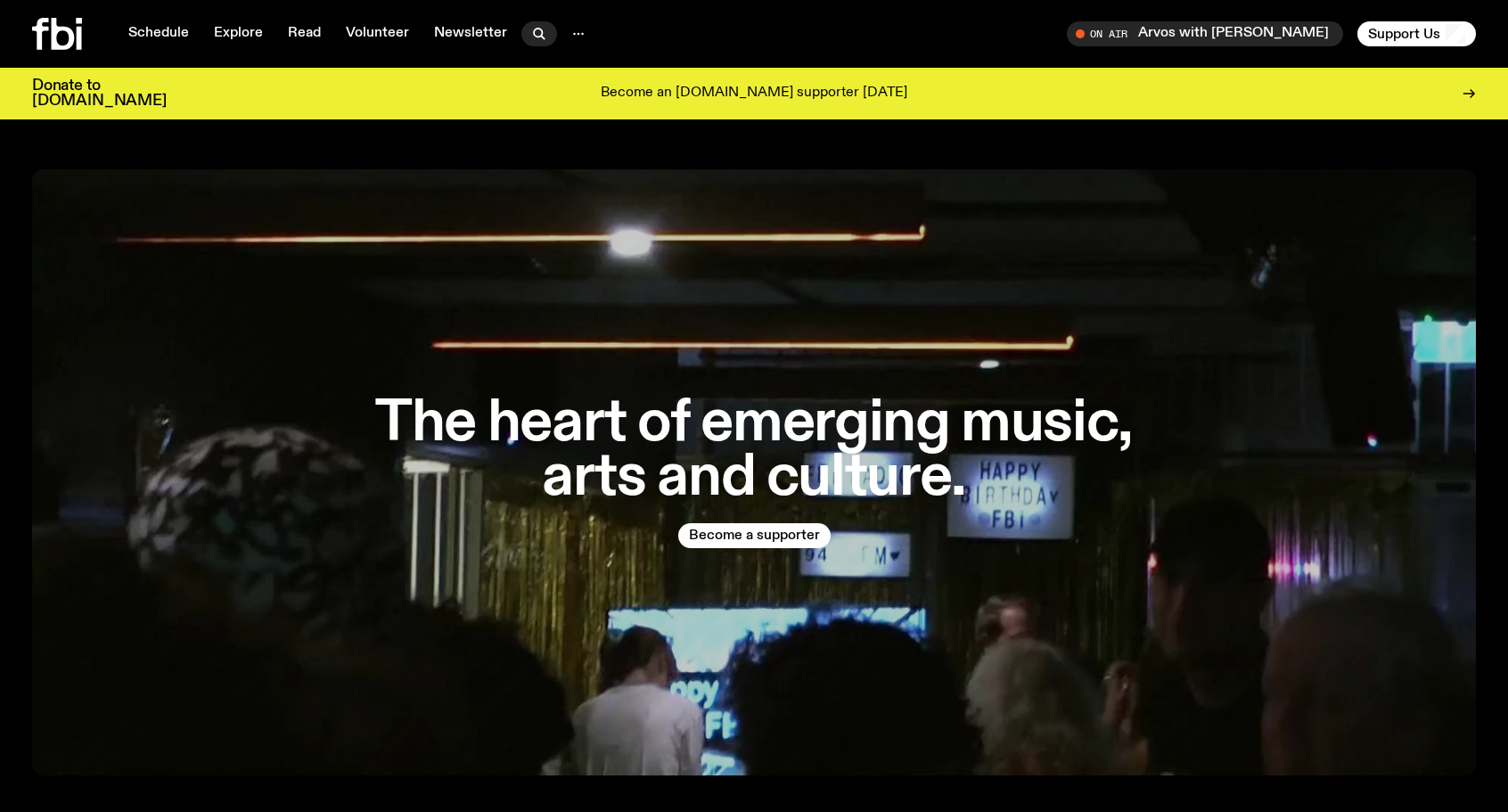
click at [528, 30] on icon "button" at bounding box center [538, 33] width 21 height 21
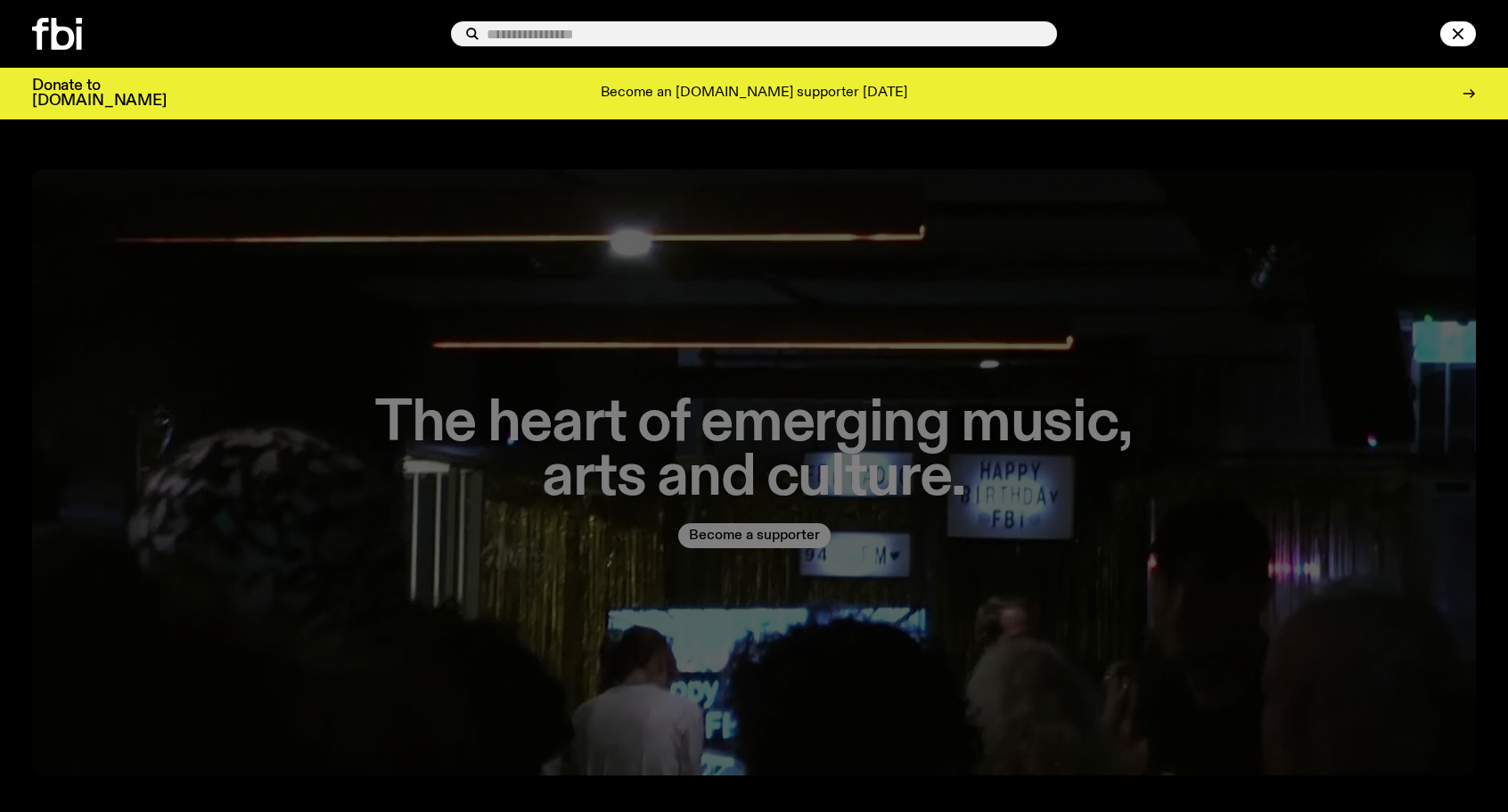
click at [534, 34] on input "text" at bounding box center [764, 34] width 556 height 15
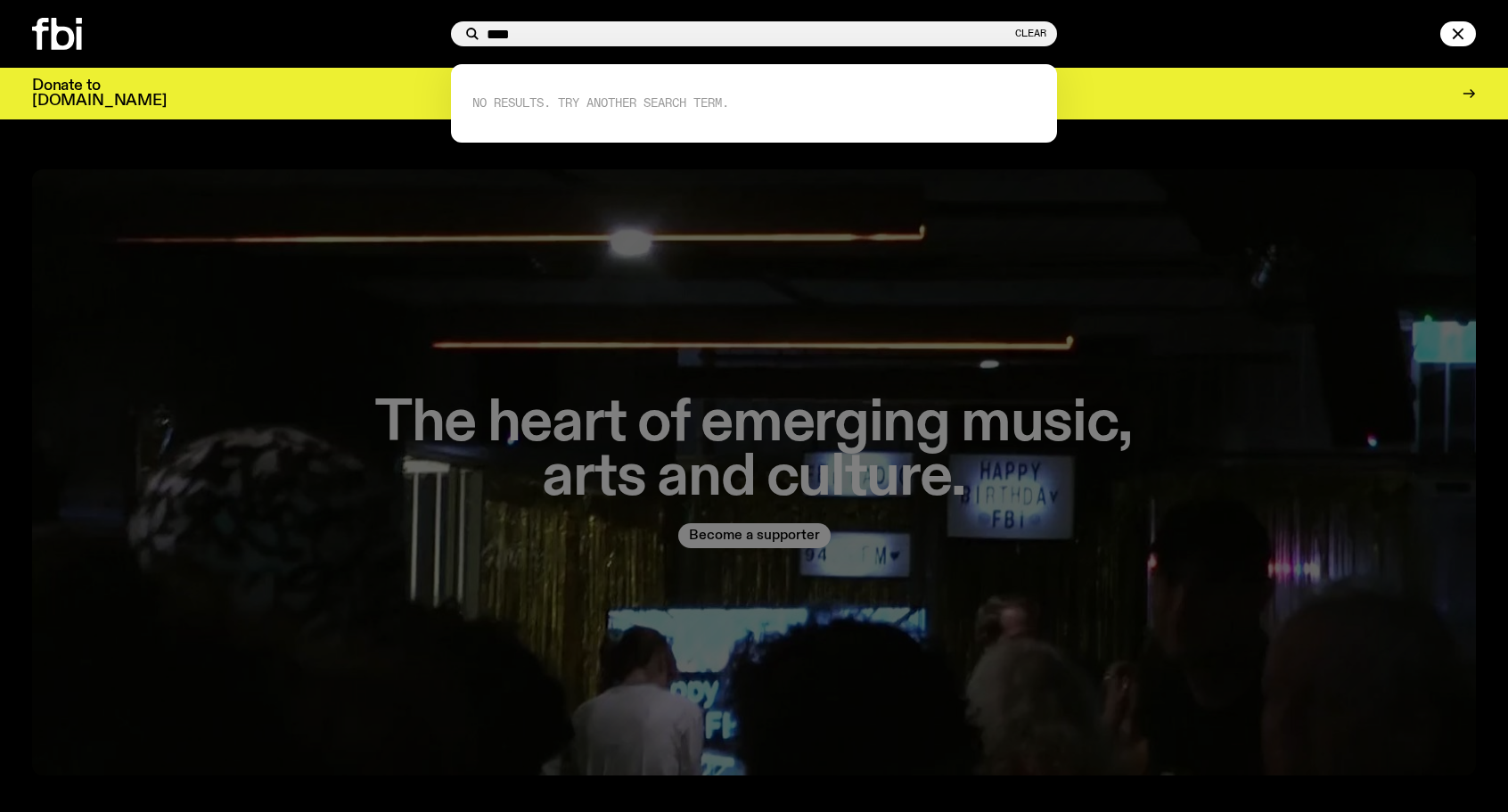
type input "****"
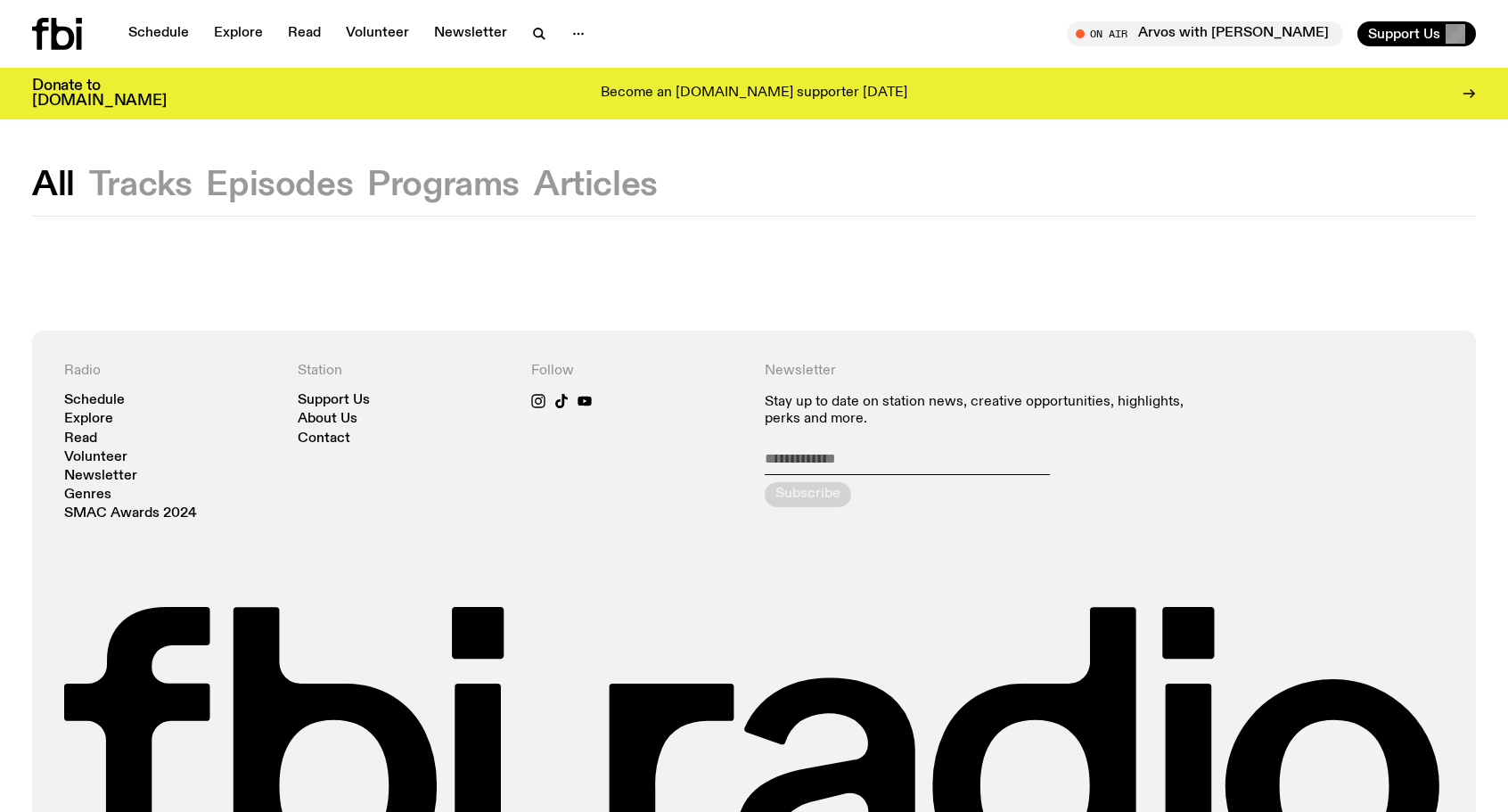
click at [534, 191] on button "Programs" at bounding box center [595, 185] width 124 height 32
click at [296, 186] on button "Episodes" at bounding box center [279, 185] width 147 height 32
click at [289, 190] on button "Episodes" at bounding box center [279, 185] width 147 height 32
click at [162, 192] on button "Tracks" at bounding box center [141, 185] width 103 height 32
click at [522, 28] on button "button" at bounding box center [539, 33] width 36 height 25
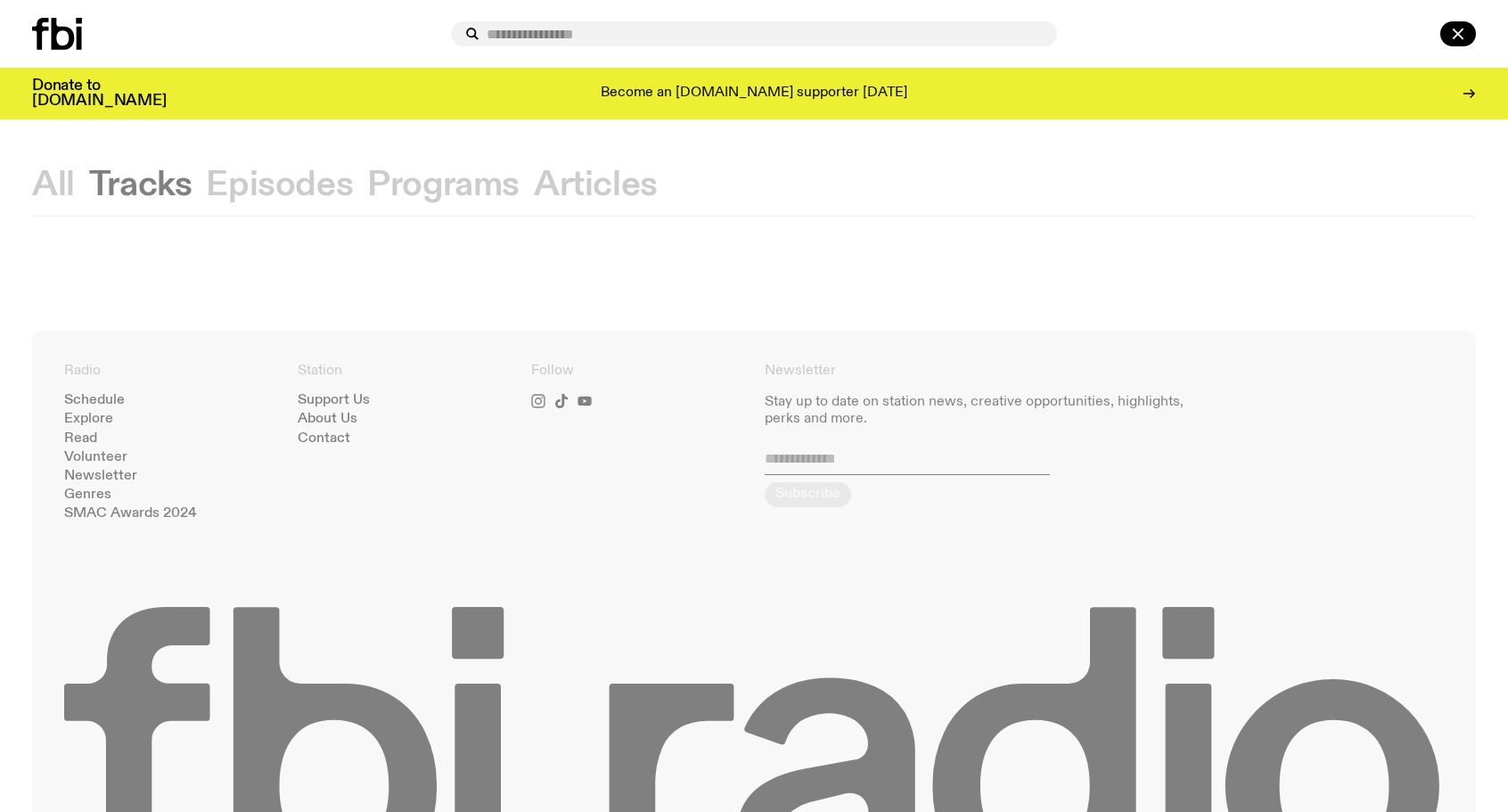
click at [536, 34] on input "text" at bounding box center [764, 34] width 556 height 15
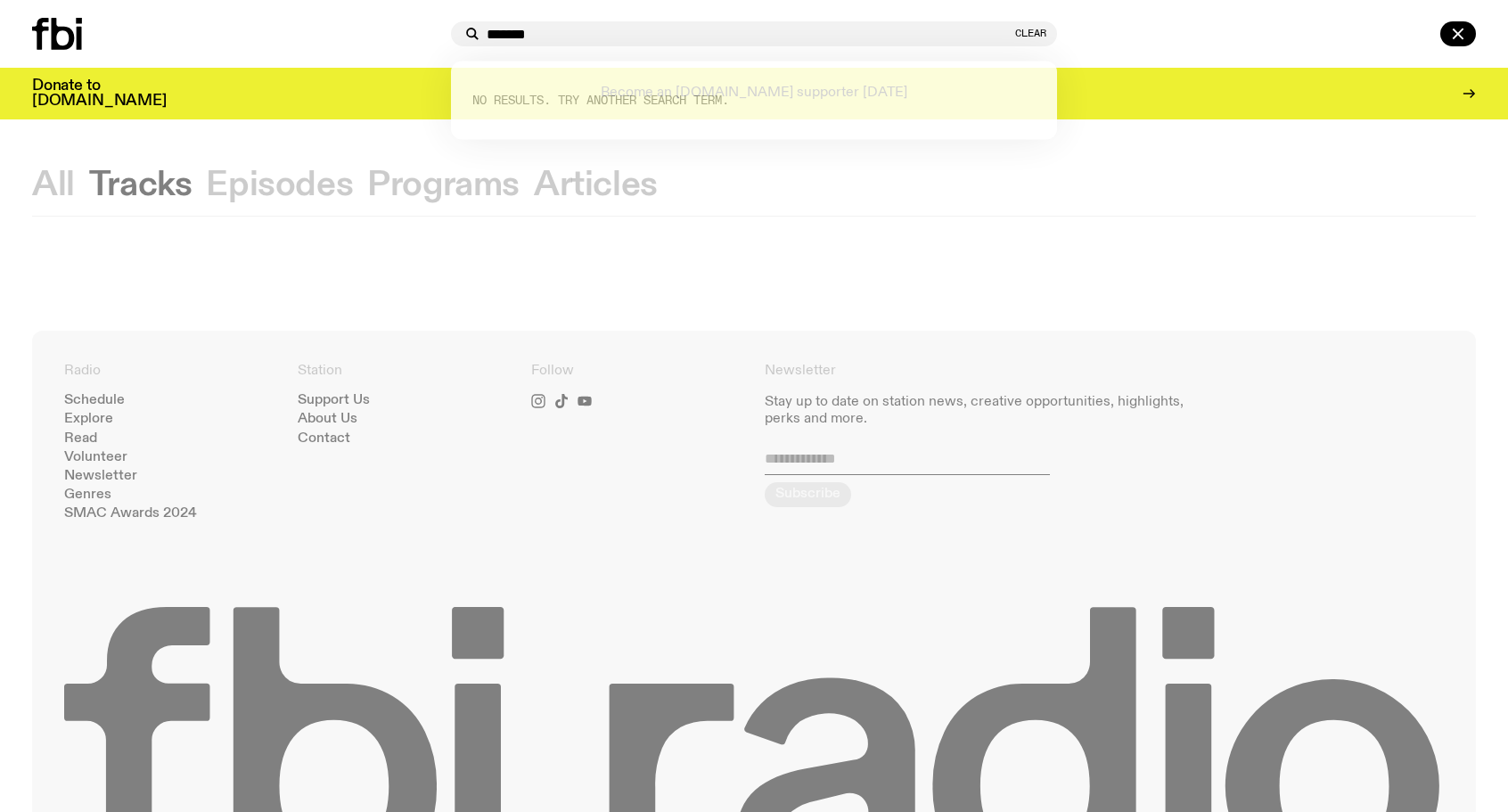
type input "*******"
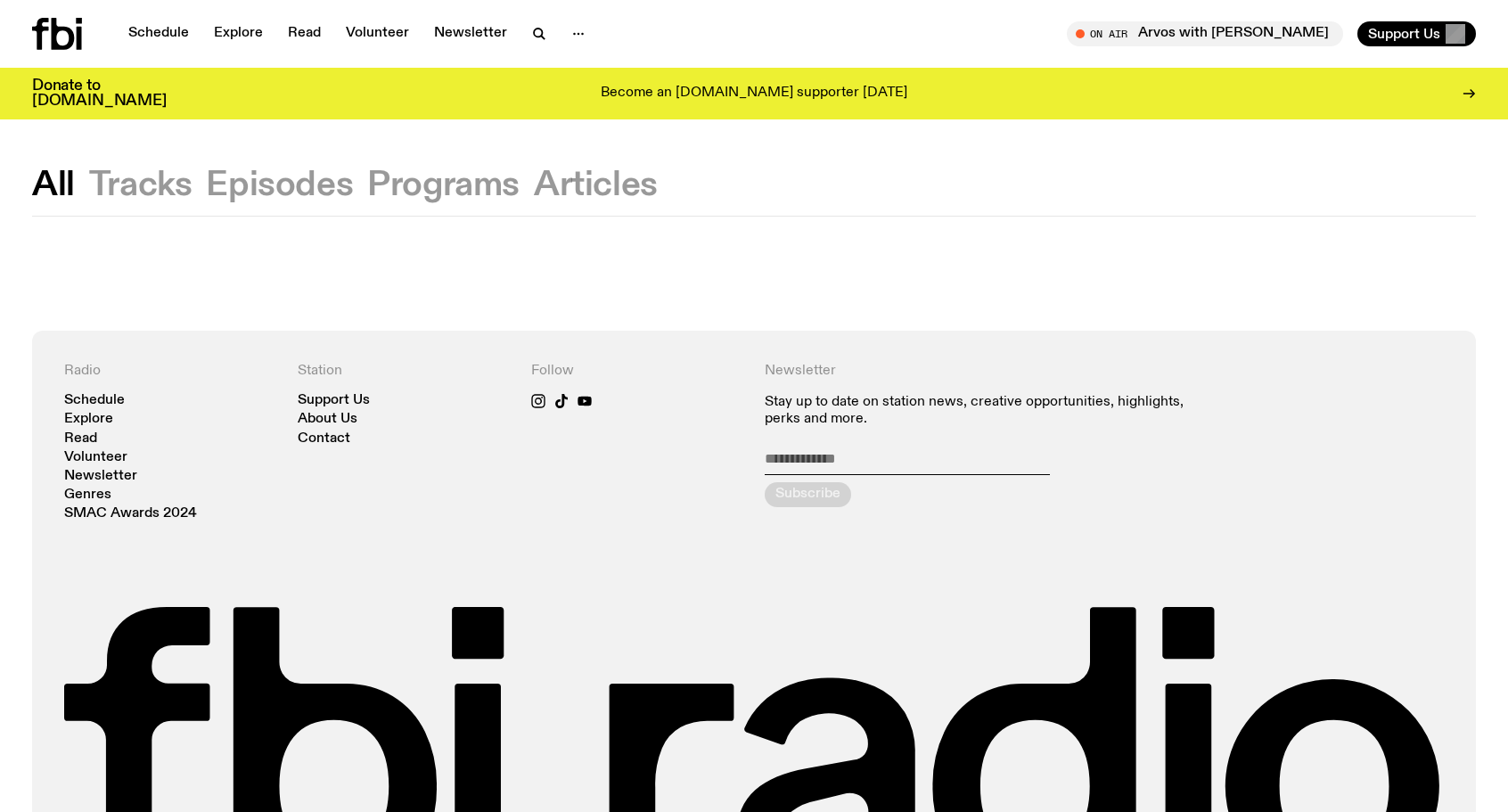
click at [206, 188] on button "Tracks" at bounding box center [279, 185] width 147 height 32
click at [395, 38] on link "Volunteer" at bounding box center [377, 33] width 85 height 25
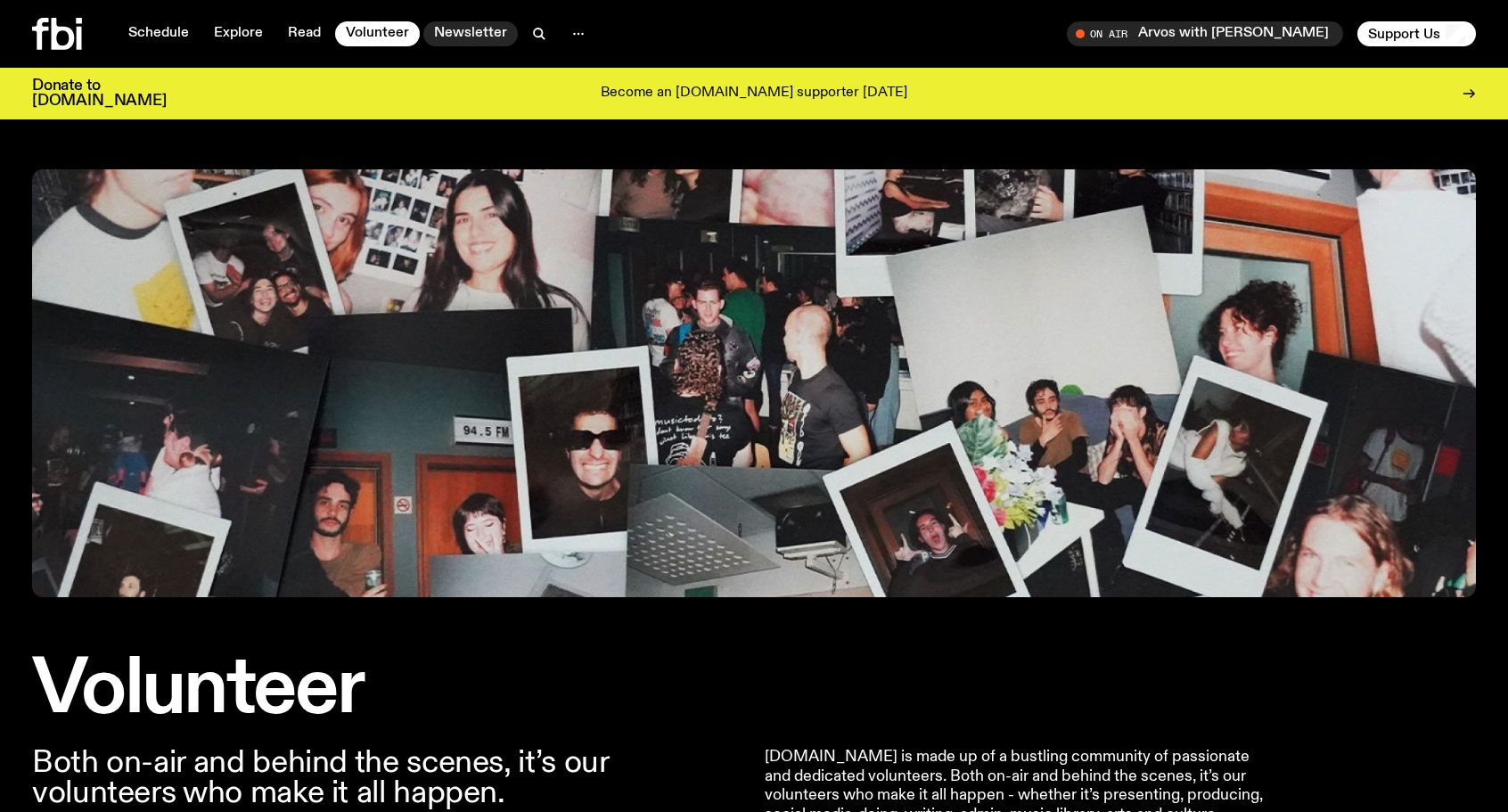
click at [489, 33] on link "Newsletter" at bounding box center [470, 33] width 94 height 25
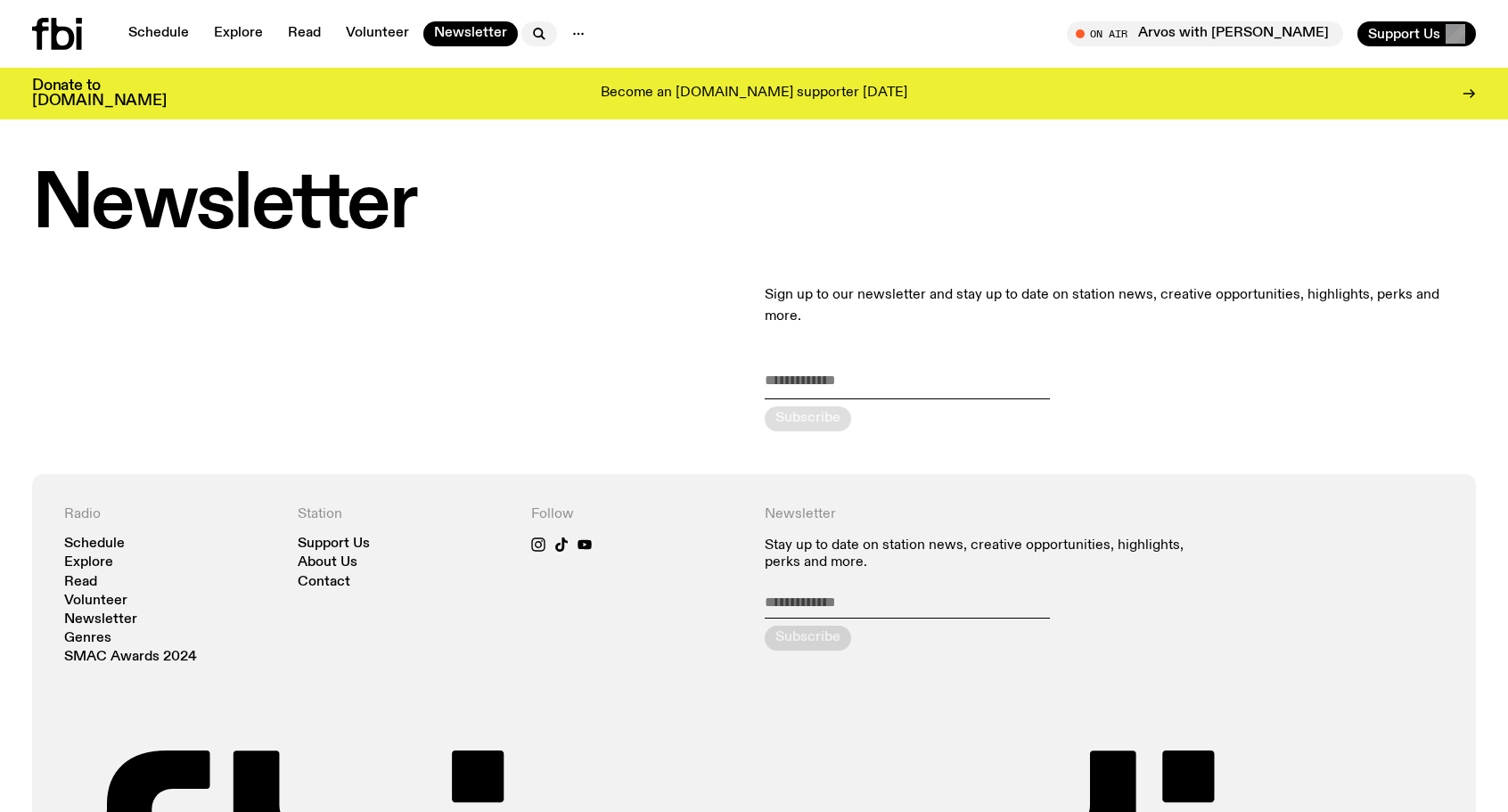
click at [540, 30] on icon "button" at bounding box center [538, 33] width 21 height 21
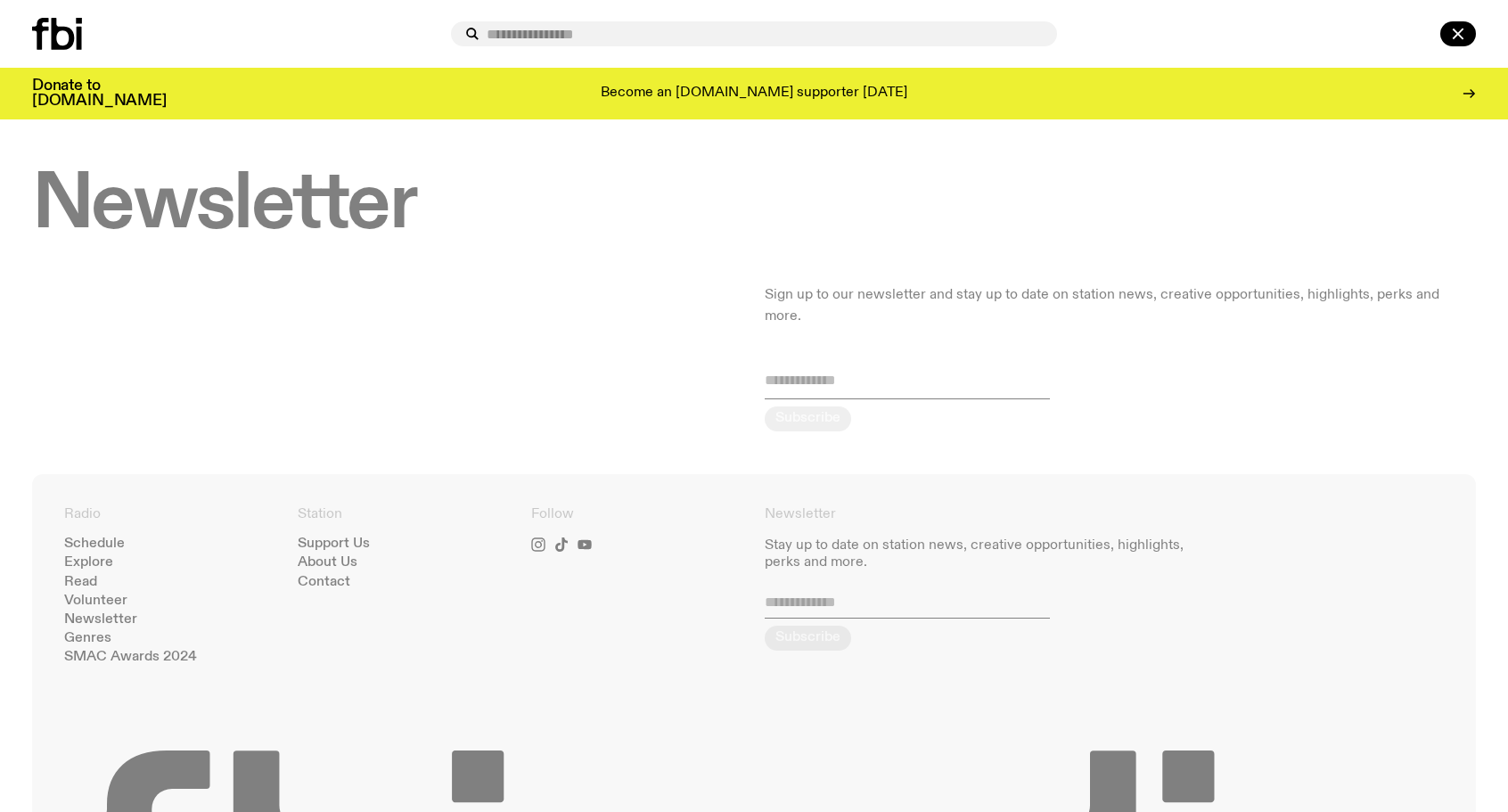
click at [473, 26] on icon at bounding box center [472, 33] width 21 height 21
click at [415, 29] on div at bounding box center [238, 33] width 412 height 32
click at [79, 43] on icon at bounding box center [79, 38] width 6 height 23
